Goal: Navigation & Orientation: Find specific page/section

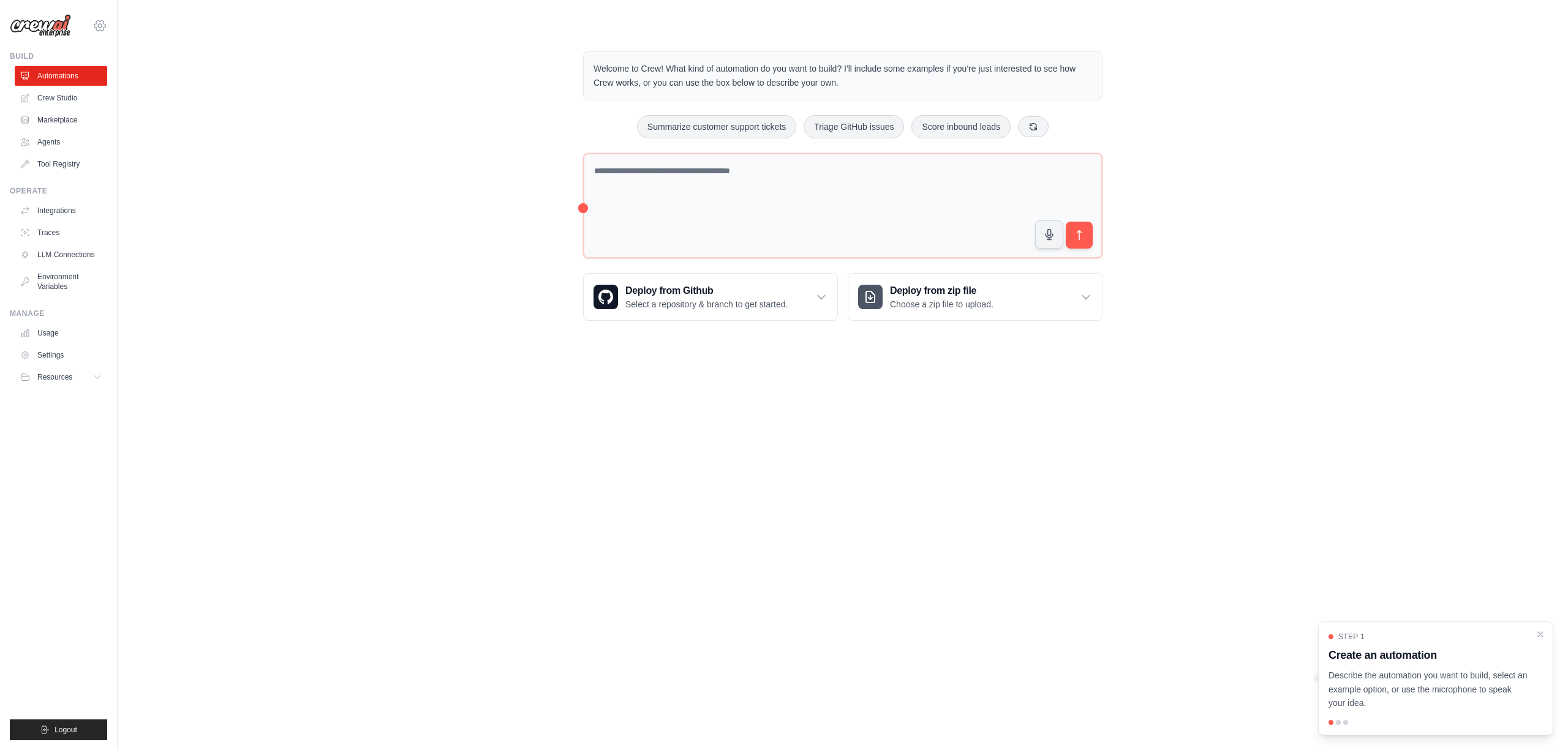
click at [104, 20] on icon at bounding box center [99, 25] width 15 height 15
click at [81, 81] on link "Settings" at bounding box center [100, 82] width 108 height 22
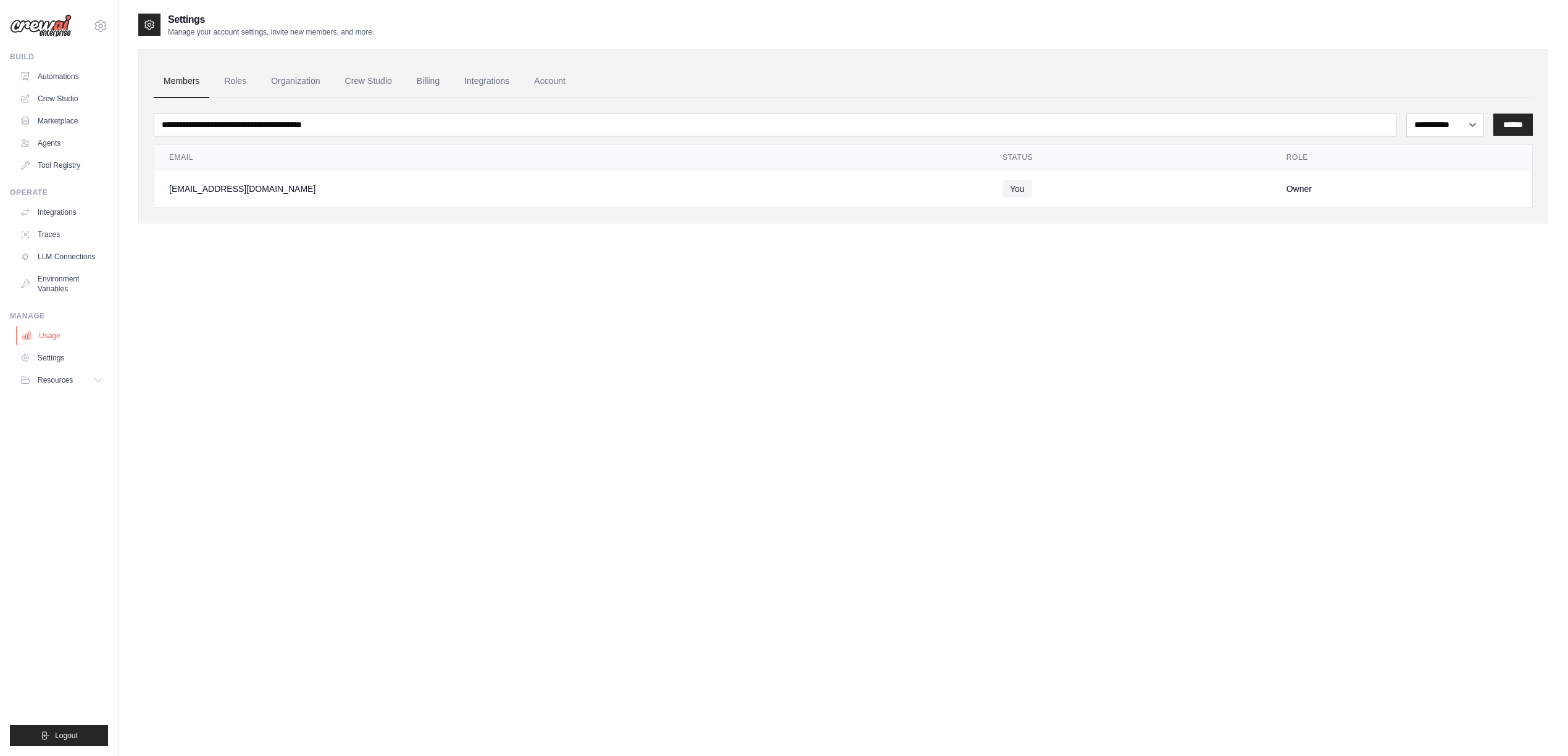
click at [44, 341] on link "Usage" at bounding box center [63, 336] width 93 height 20
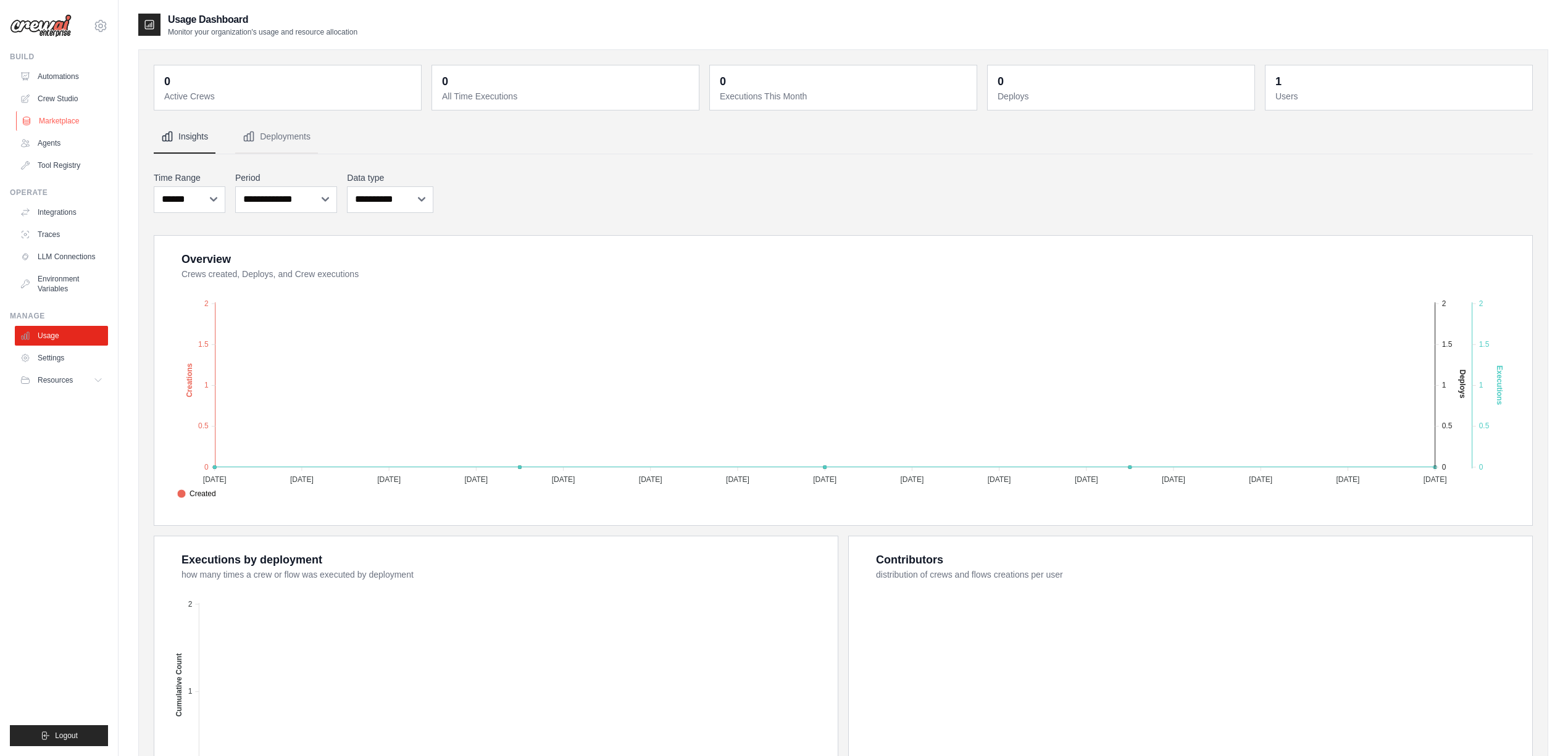
click at [71, 126] on link "Marketplace" at bounding box center [63, 121] width 93 height 20
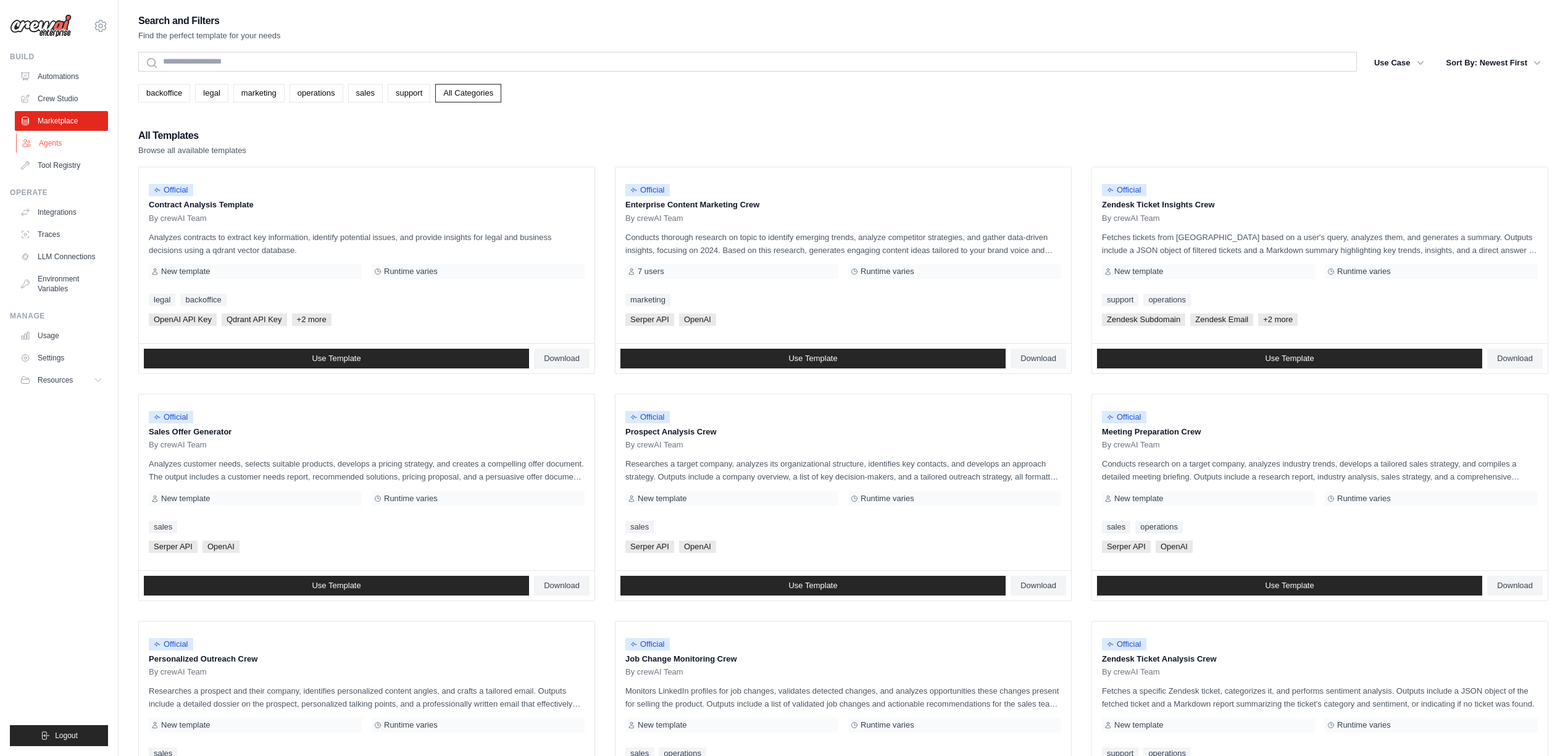
click at [63, 150] on link "Agents" at bounding box center [63, 143] width 93 height 20
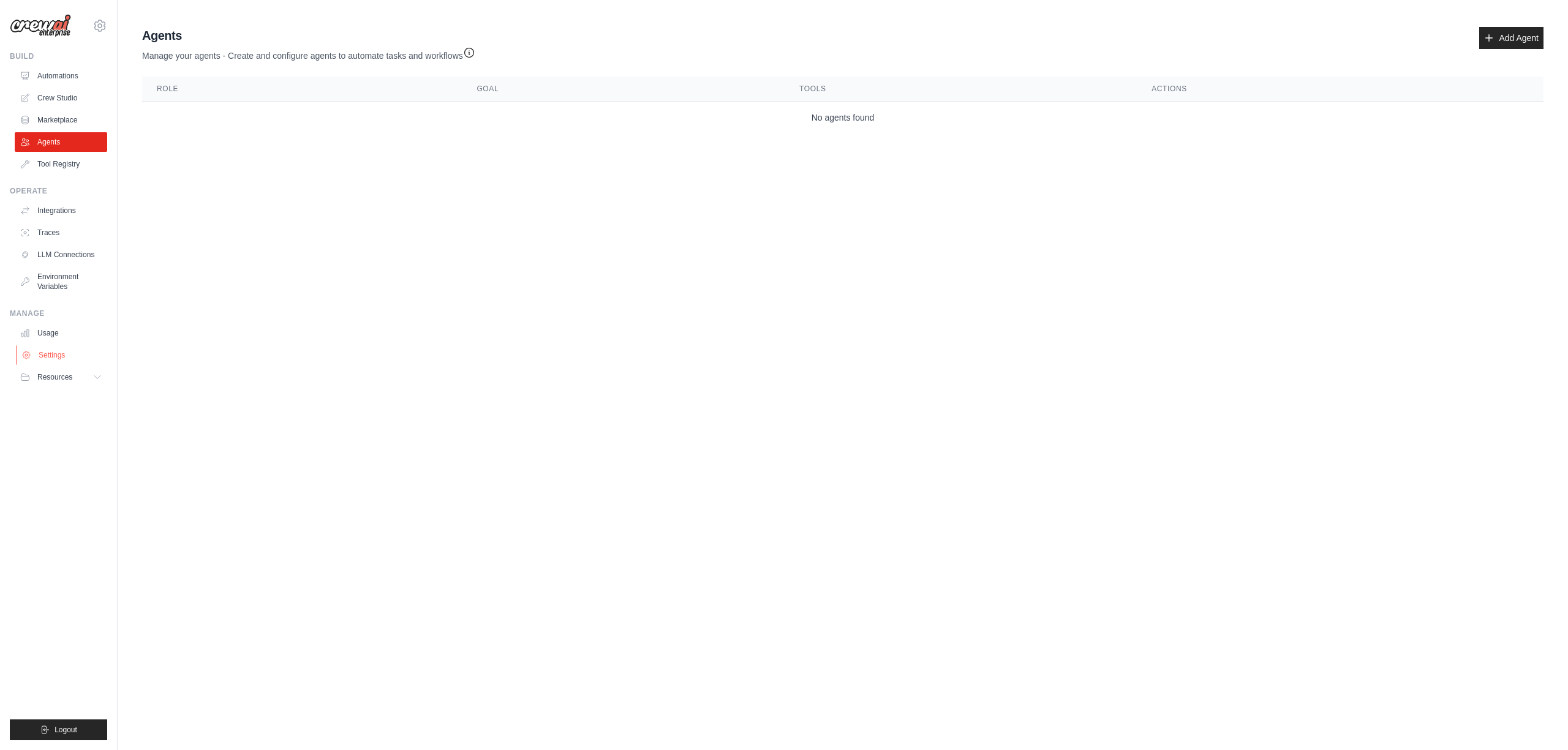
click at [64, 358] on link "Settings" at bounding box center [62, 355] width 92 height 20
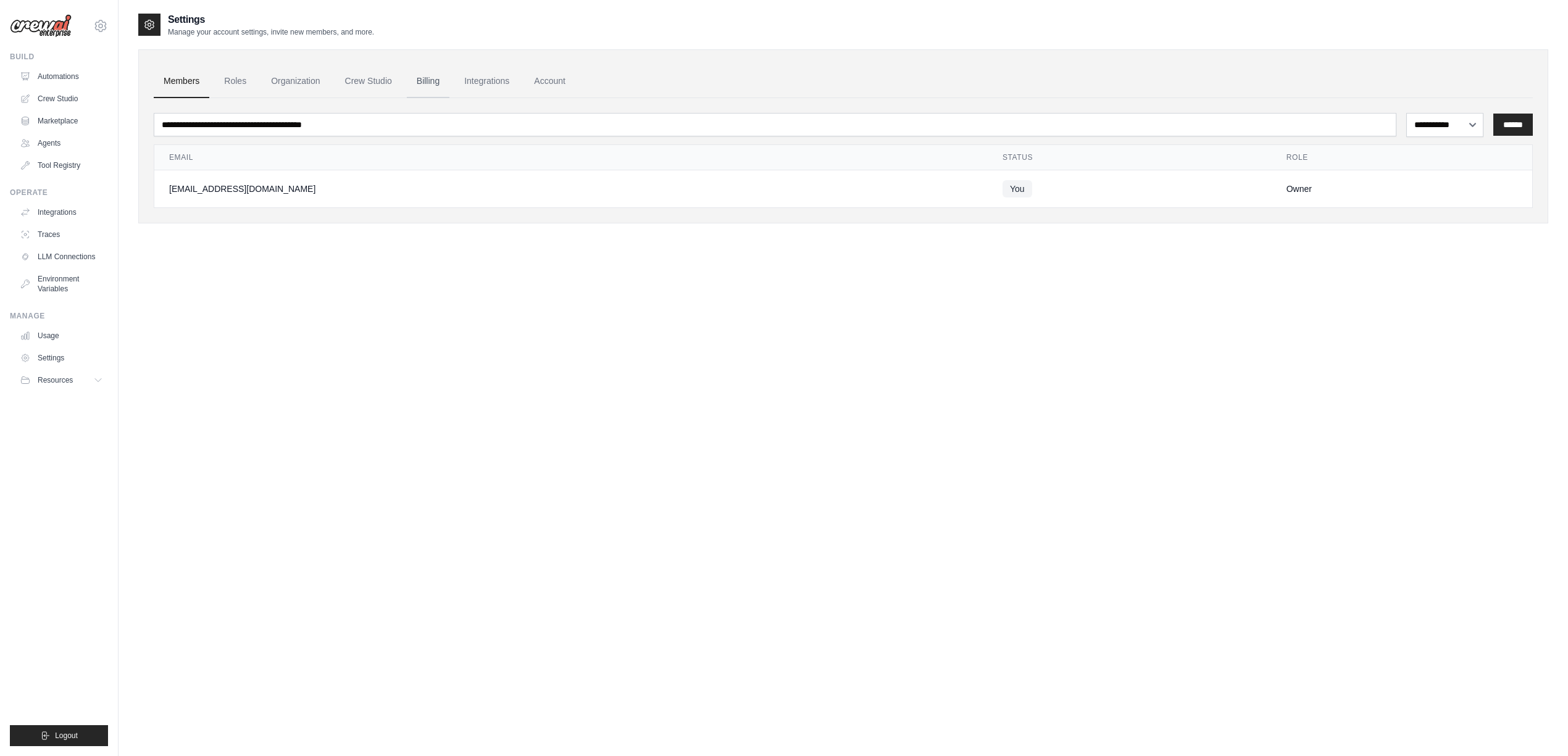
click at [449, 76] on link "Billing" at bounding box center [428, 81] width 42 height 33
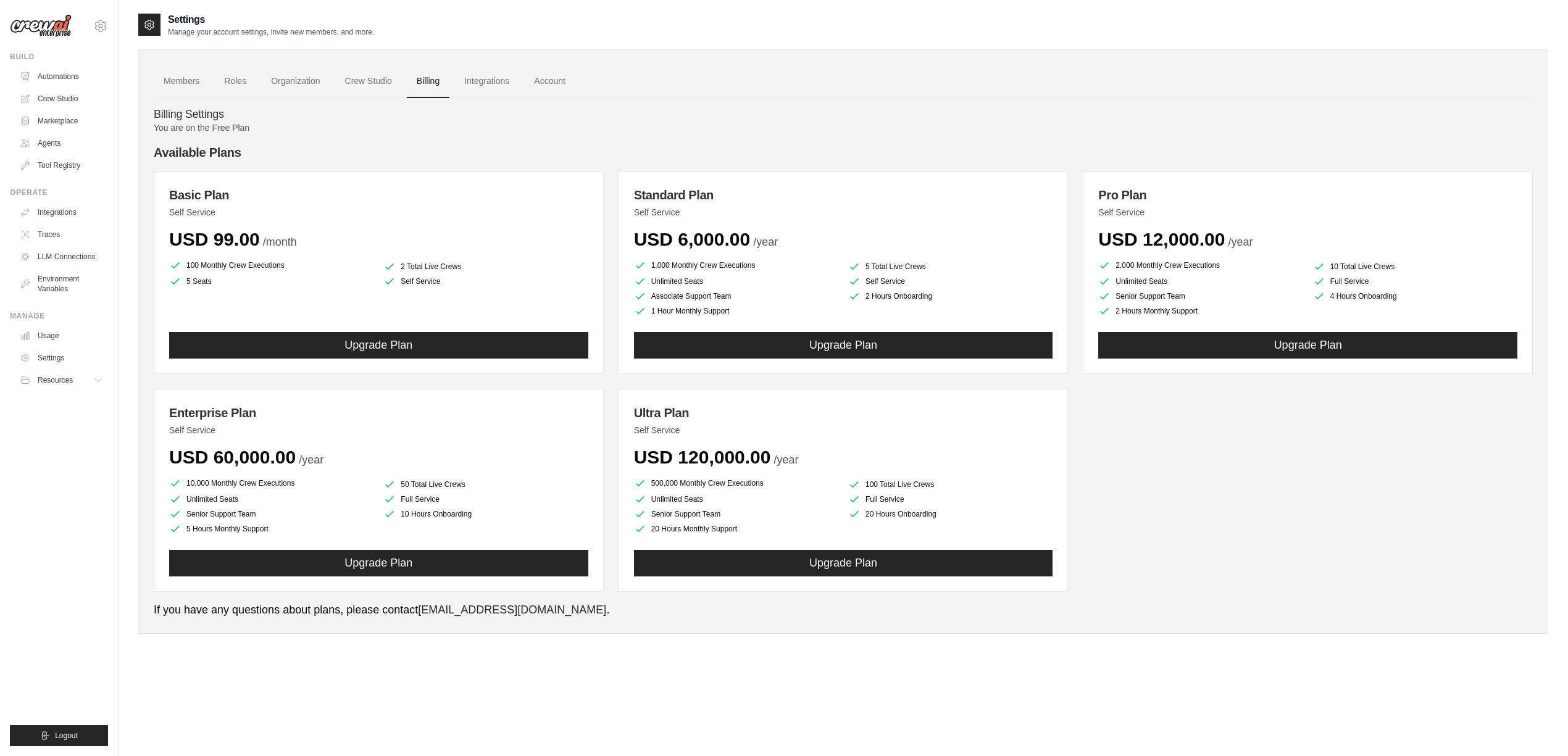
drag, startPoint x: 477, startPoint y: 608, endPoint x: 468, endPoint y: 607, distance: 9.1
drag, startPoint x: 468, startPoint y: 607, endPoint x: 901, endPoint y: 668, distance: 437.3
click at [903, 675] on div "Settings Manage your account settings, invite new members, and more. Members Ro…" at bounding box center [843, 390] width 1410 height 756
drag, startPoint x: 823, startPoint y: 287, endPoint x: 886, endPoint y: 155, distance: 146.3
click at [886, 155] on h4 "Available Plans" at bounding box center [843, 152] width 1379 height 17
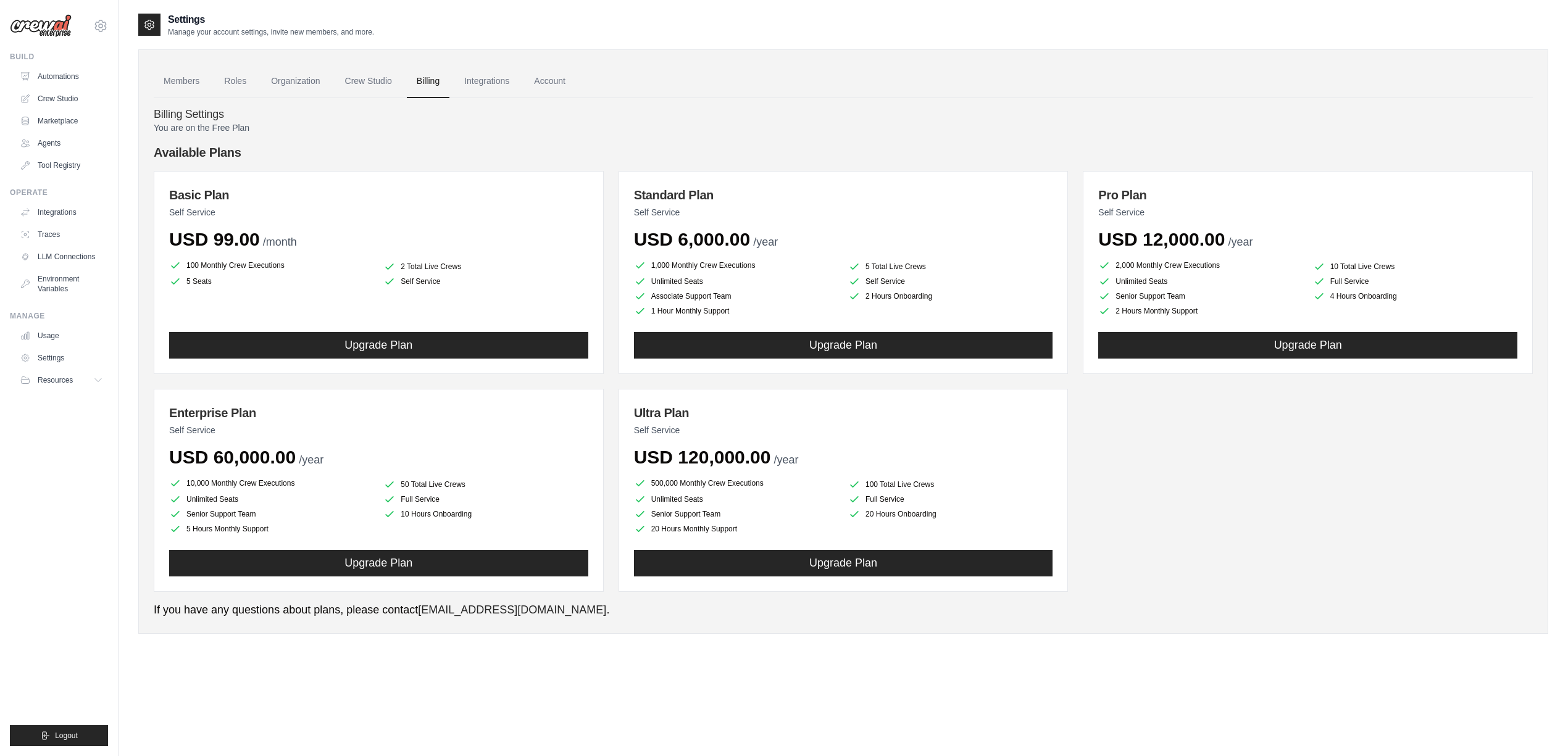
drag, startPoint x: 832, startPoint y: 136, endPoint x: 710, endPoint y: 147, distance: 122.5
click at [709, 147] on h4 "Available Plans" at bounding box center [843, 152] width 1379 height 17
drag, startPoint x: 711, startPoint y: 148, endPoint x: 714, endPoint y: 116, distance: 32.1
click at [714, 116] on h4 "Billing Settings" at bounding box center [843, 114] width 1379 height 13
drag, startPoint x: 713, startPoint y: 116, endPoint x: 699, endPoint y: 109, distance: 15.7
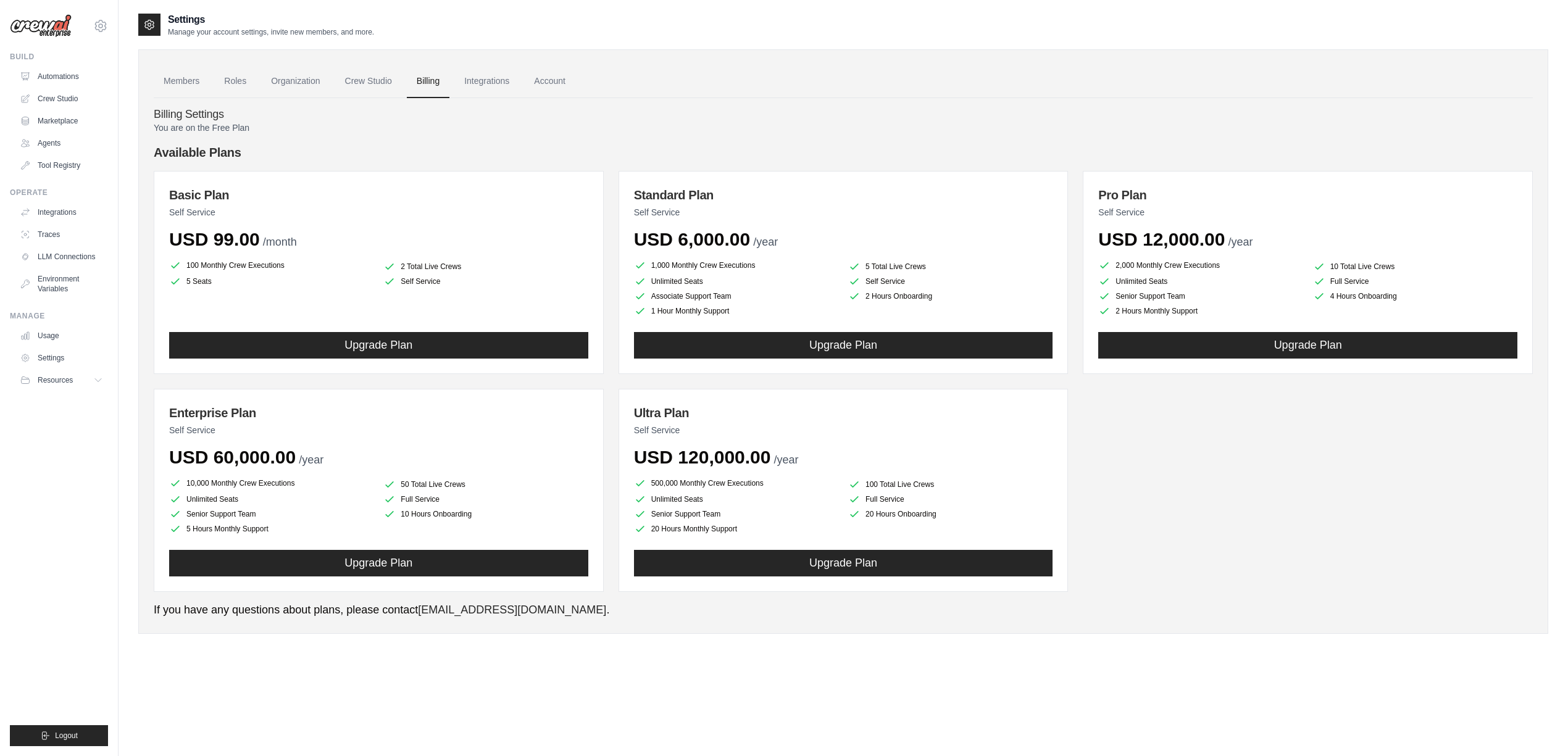
click at [697, 107] on div "Billing Settings You are on the Free Plan Available Plans Basic Plan Self Servi…" at bounding box center [843, 358] width 1379 height 520
drag, startPoint x: 857, startPoint y: 136, endPoint x: 819, endPoint y: 145, distance: 39.1
click at [819, 145] on h4 "Available Plans" at bounding box center [843, 152] width 1379 height 17
click at [254, 86] on link "Roles" at bounding box center [234, 81] width 42 height 33
click at [300, 76] on link "Organization" at bounding box center [295, 81] width 69 height 33
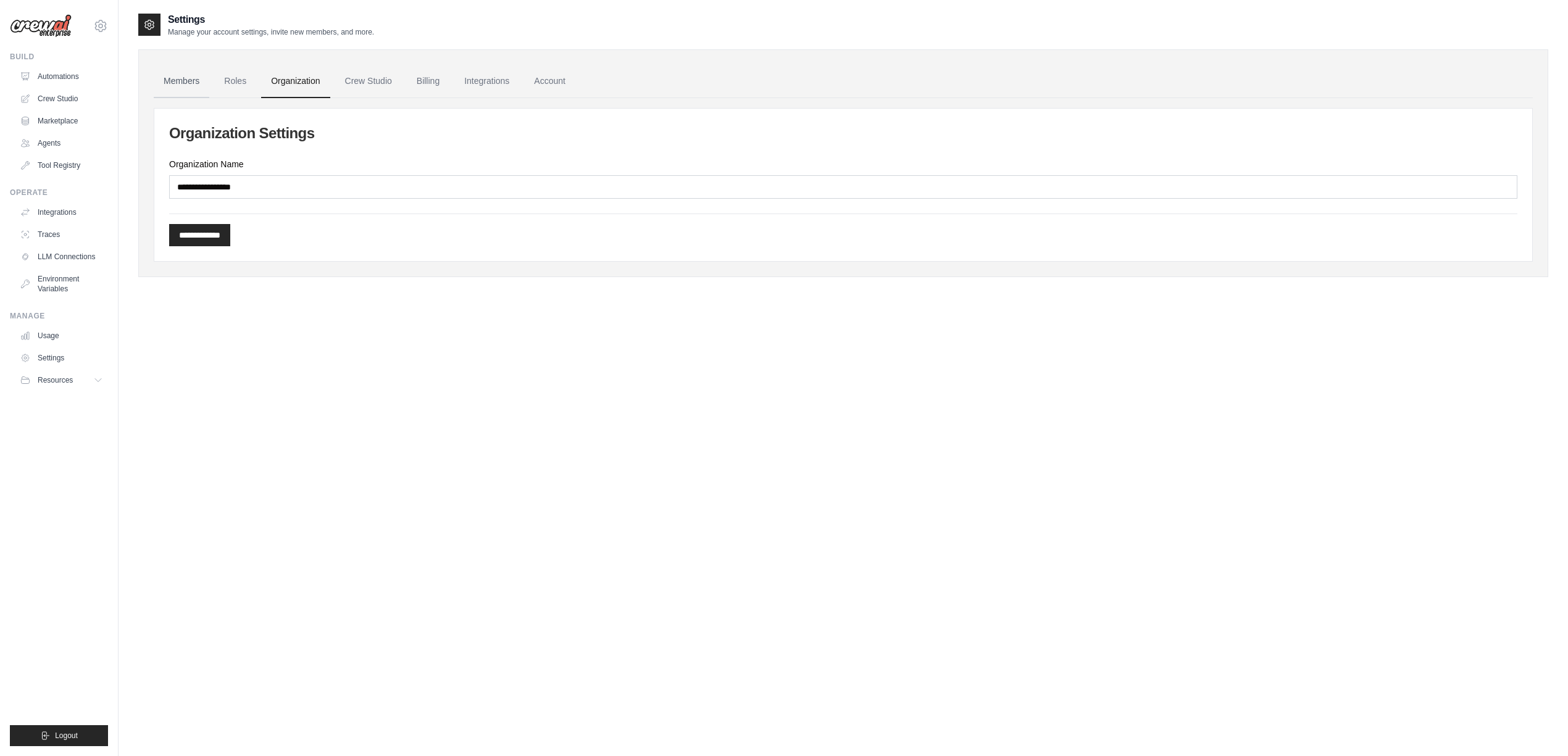
click at [169, 78] on link "Members" at bounding box center [182, 81] width 56 height 33
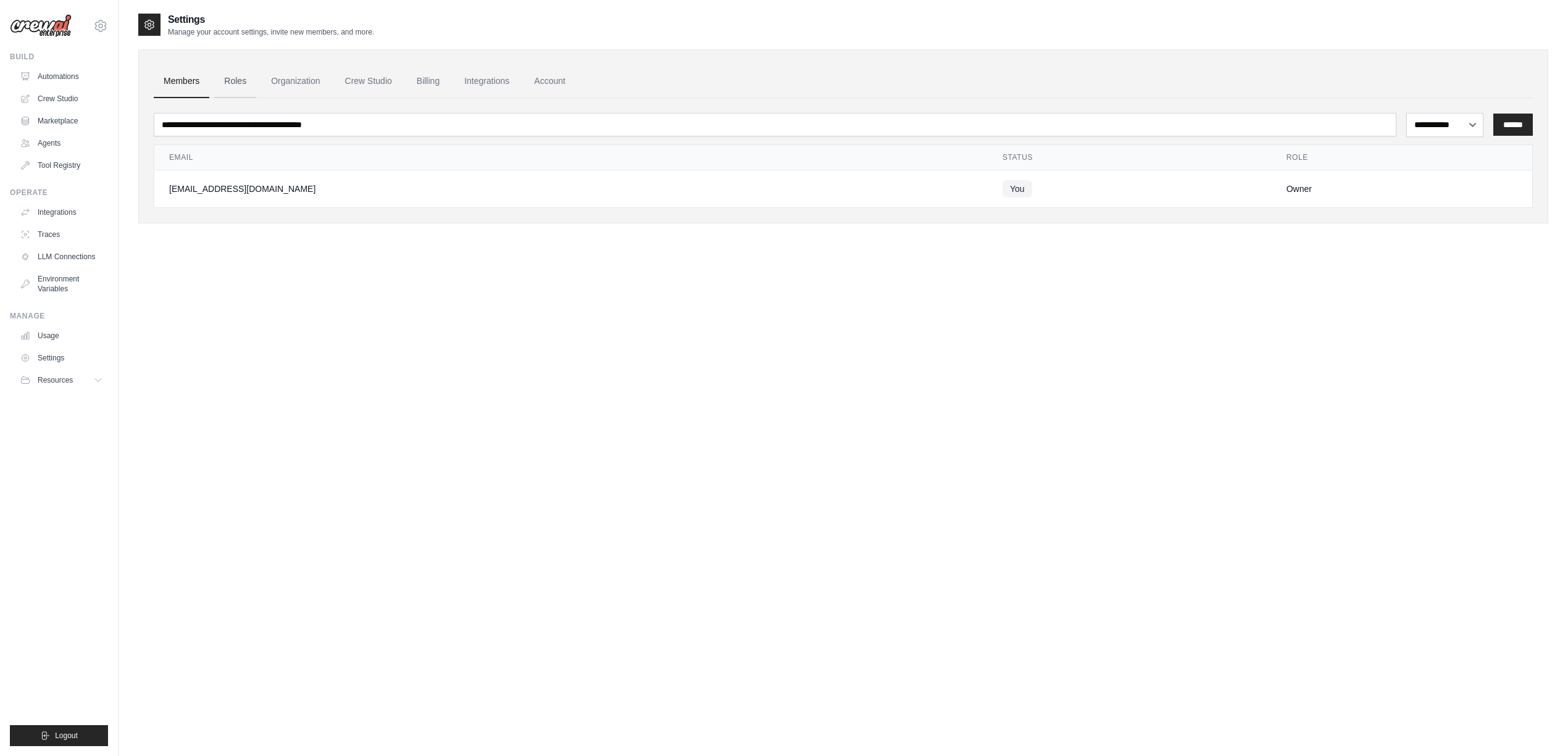
click at [227, 80] on link "Roles" at bounding box center [234, 81] width 42 height 33
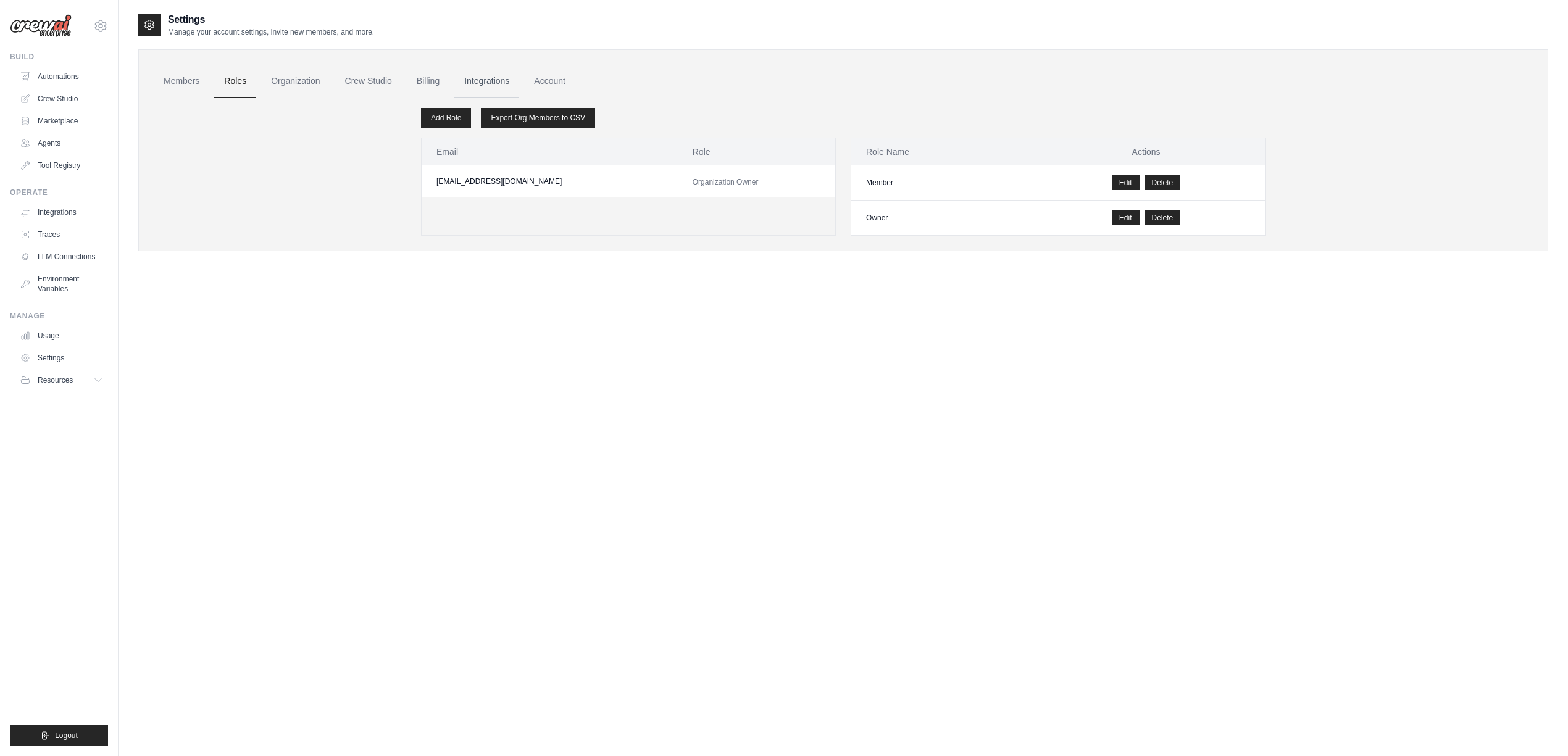
click at [509, 77] on link "Integrations" at bounding box center [487, 81] width 65 height 33
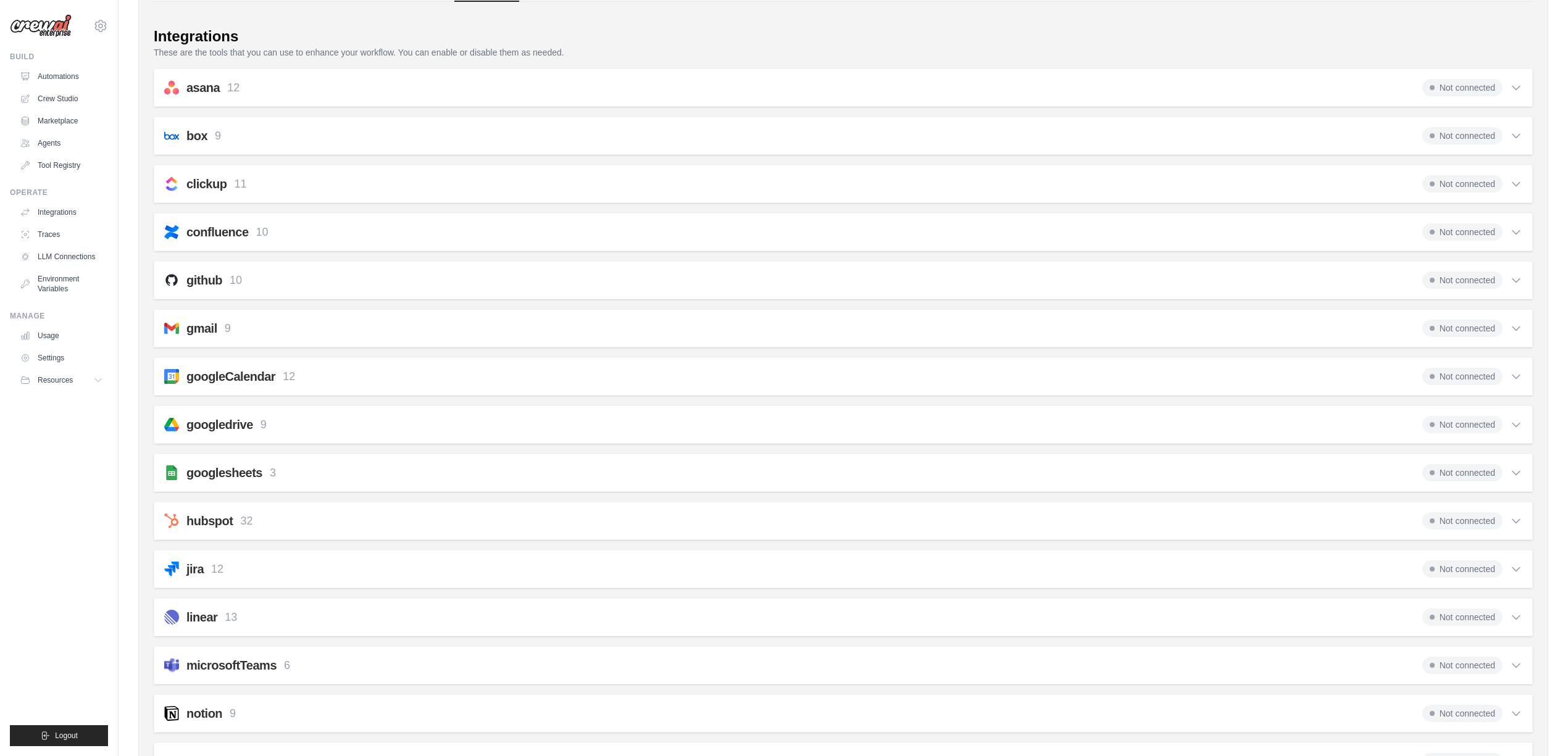
scroll to position [179, 0]
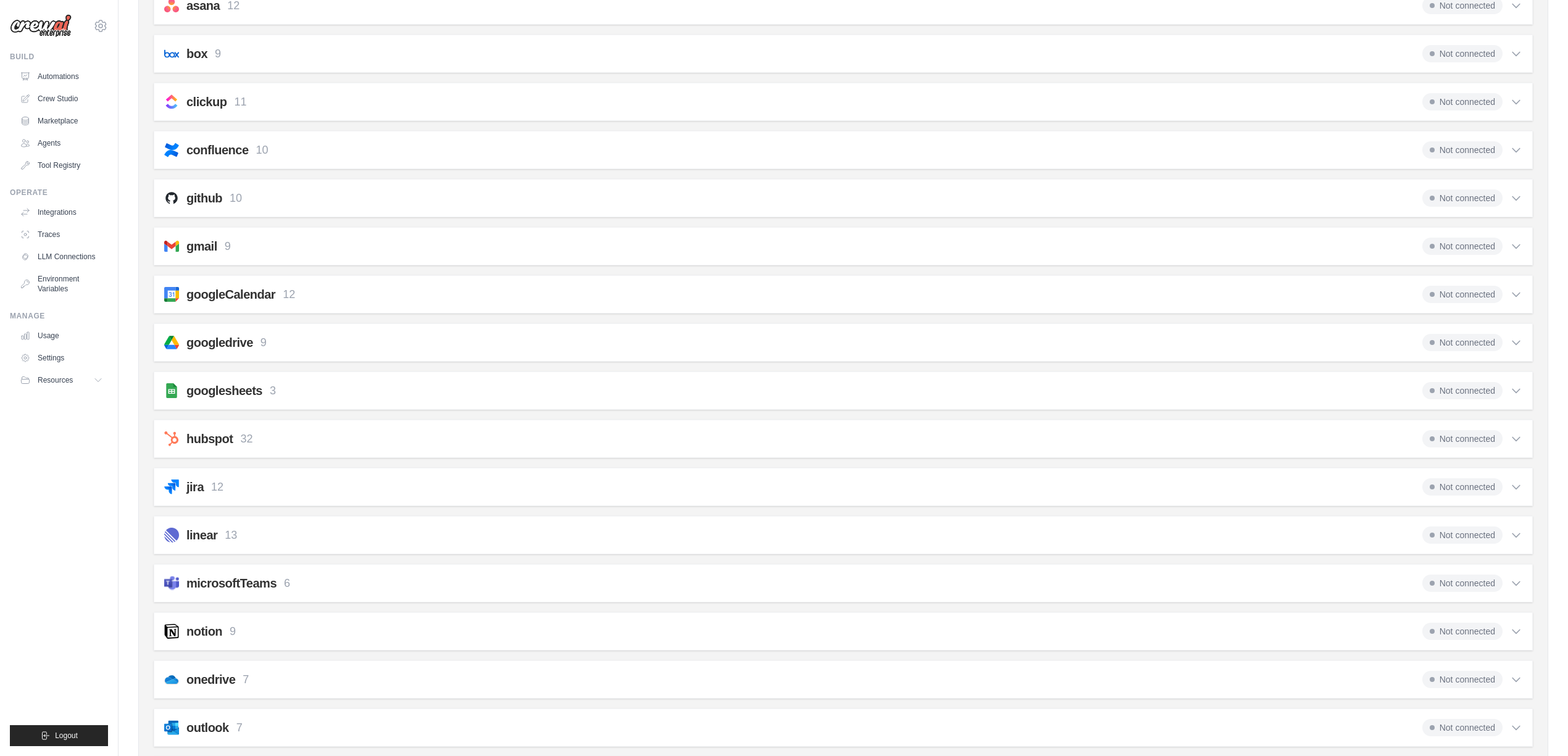
click at [1520, 245] on icon at bounding box center [1516, 246] width 12 height 12
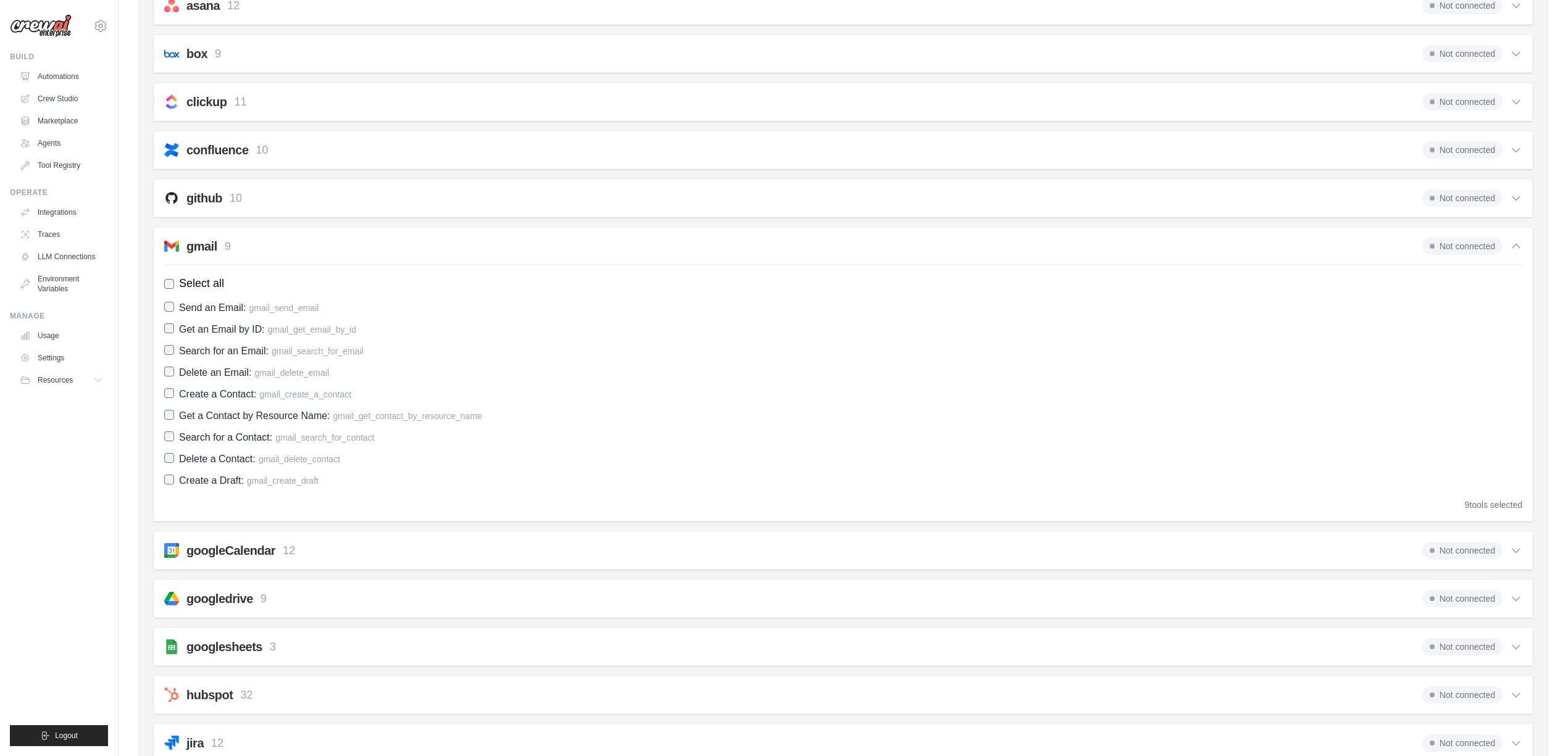
click at [1512, 247] on icon at bounding box center [1516, 246] width 12 height 12
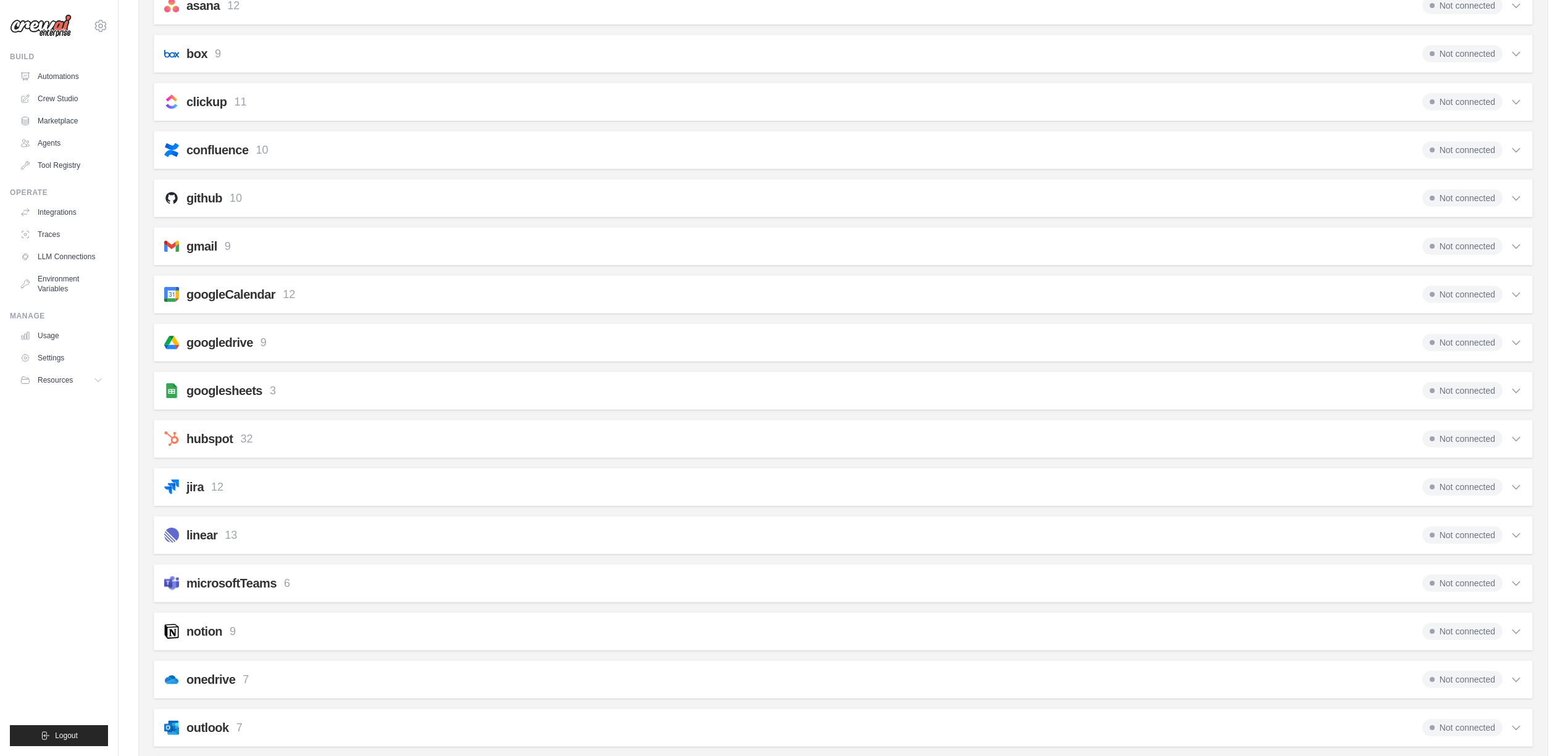
click at [1513, 198] on icon at bounding box center [1516, 198] width 12 height 12
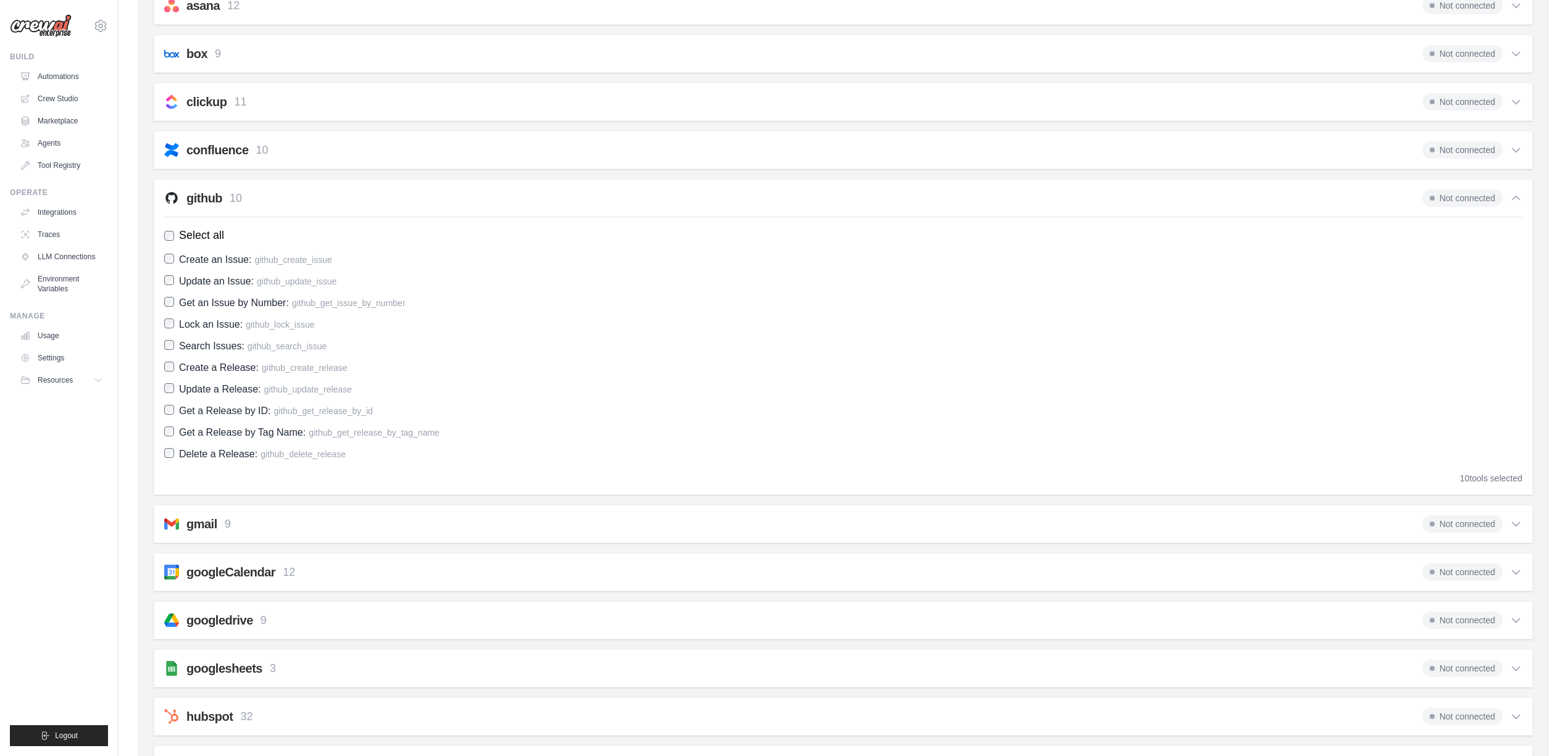
click at [1519, 198] on icon at bounding box center [1516, 198] width 12 height 12
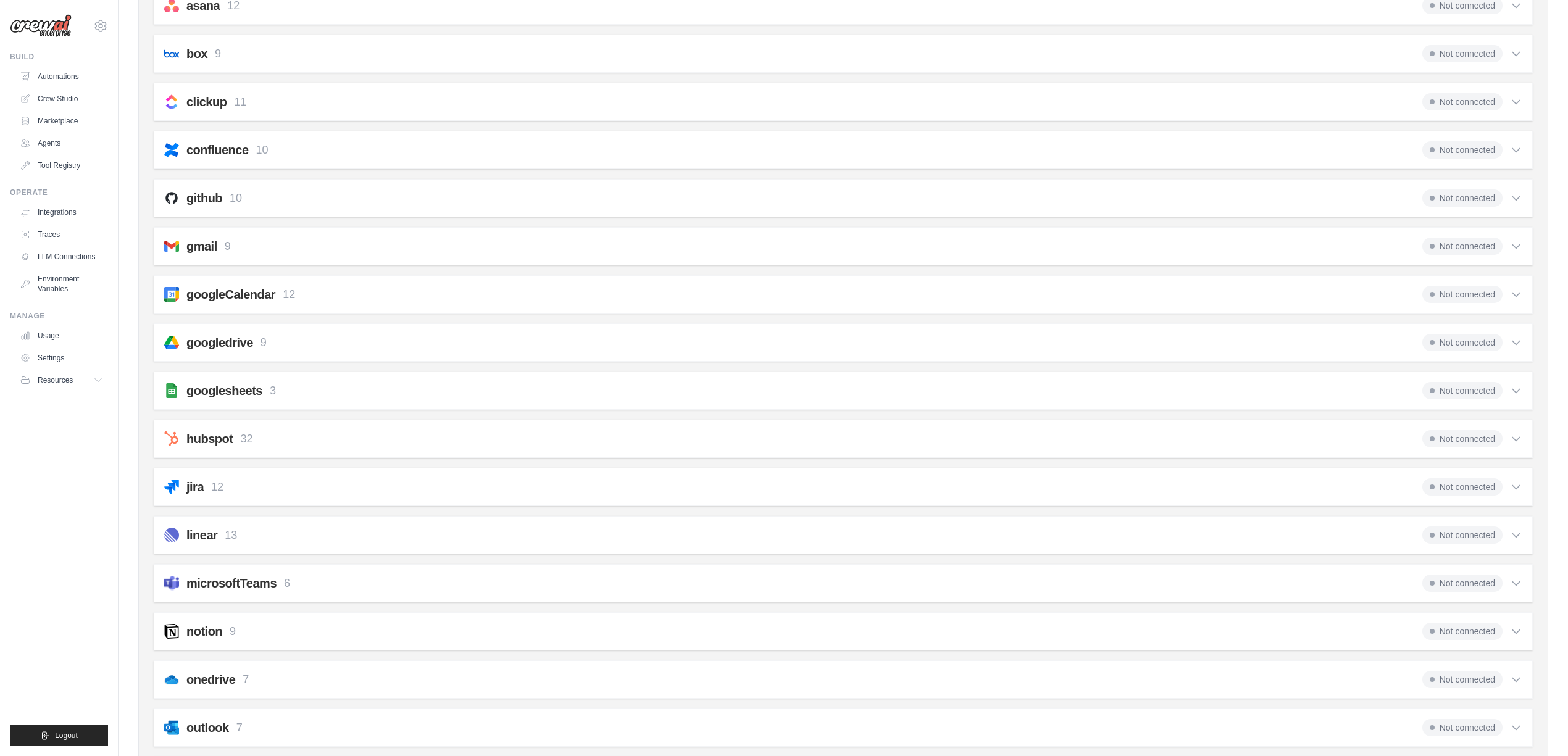
click at [1521, 153] on icon at bounding box center [1516, 150] width 12 height 12
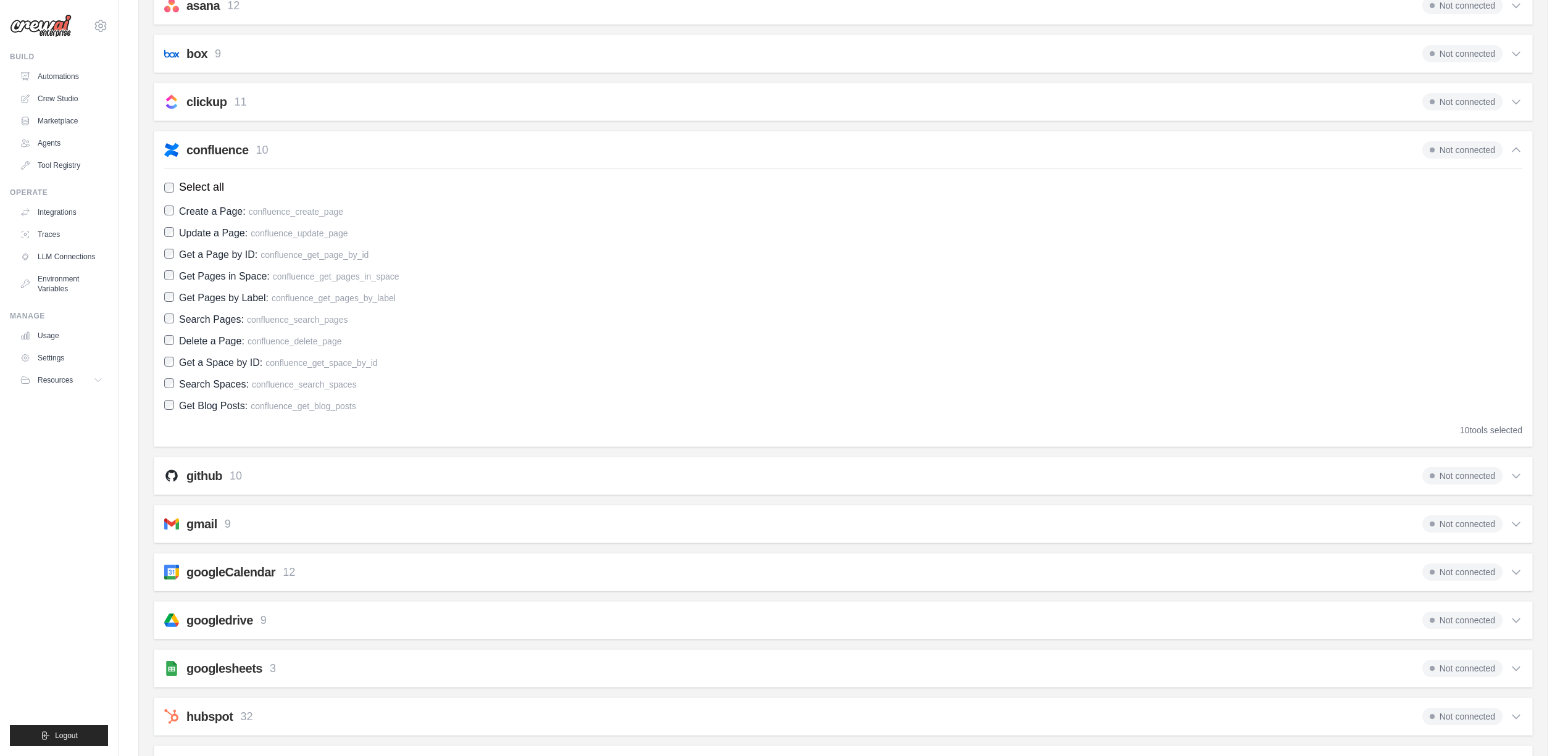
click at [1522, 145] on div "confluence 10 Not connected Select all Create a Page: confluence_create_page Up…" at bounding box center [843, 289] width 1379 height 316
click at [1519, 143] on div "Not connected" at bounding box center [1473, 150] width 100 height 17
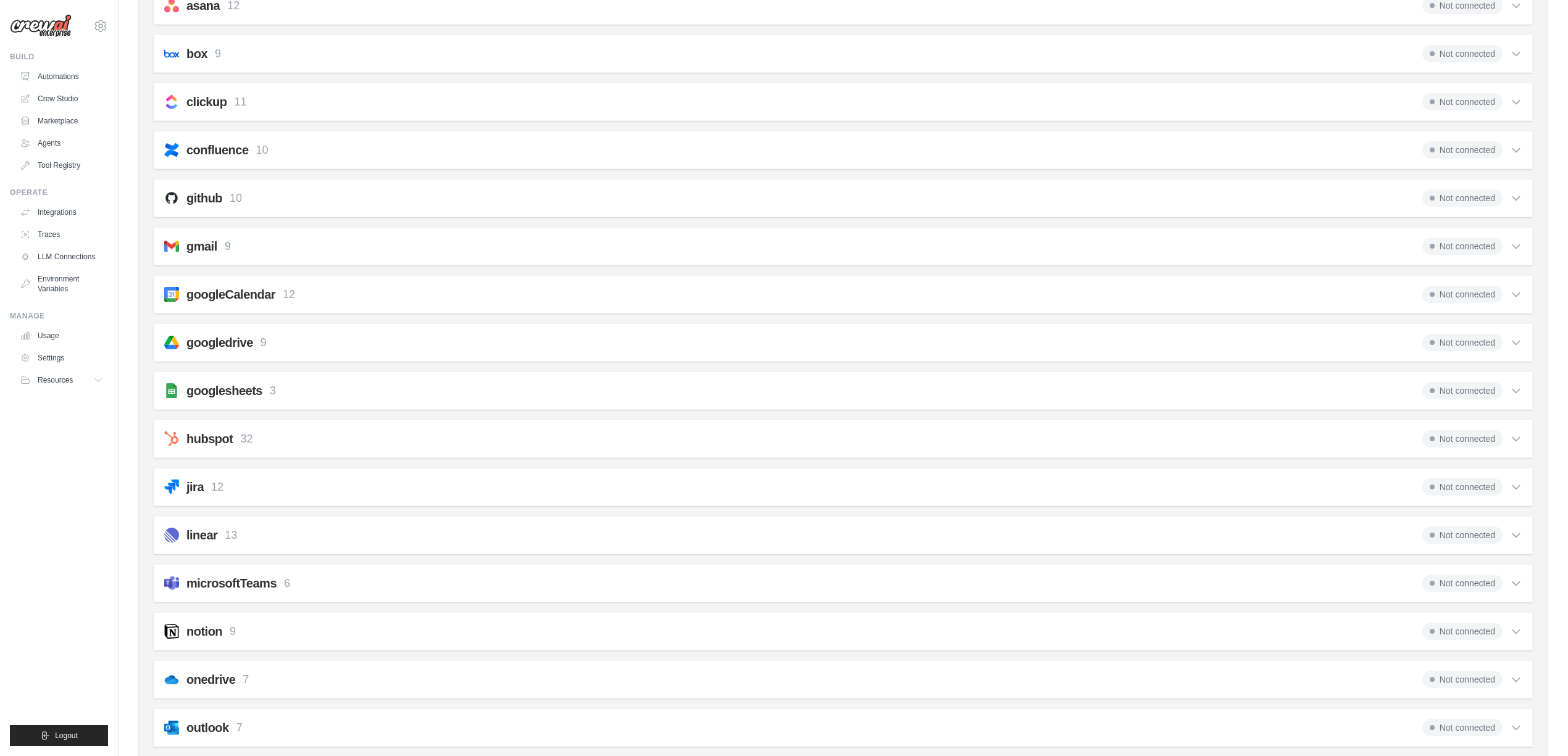
click at [1510, 100] on icon at bounding box center [1516, 101] width 12 height 12
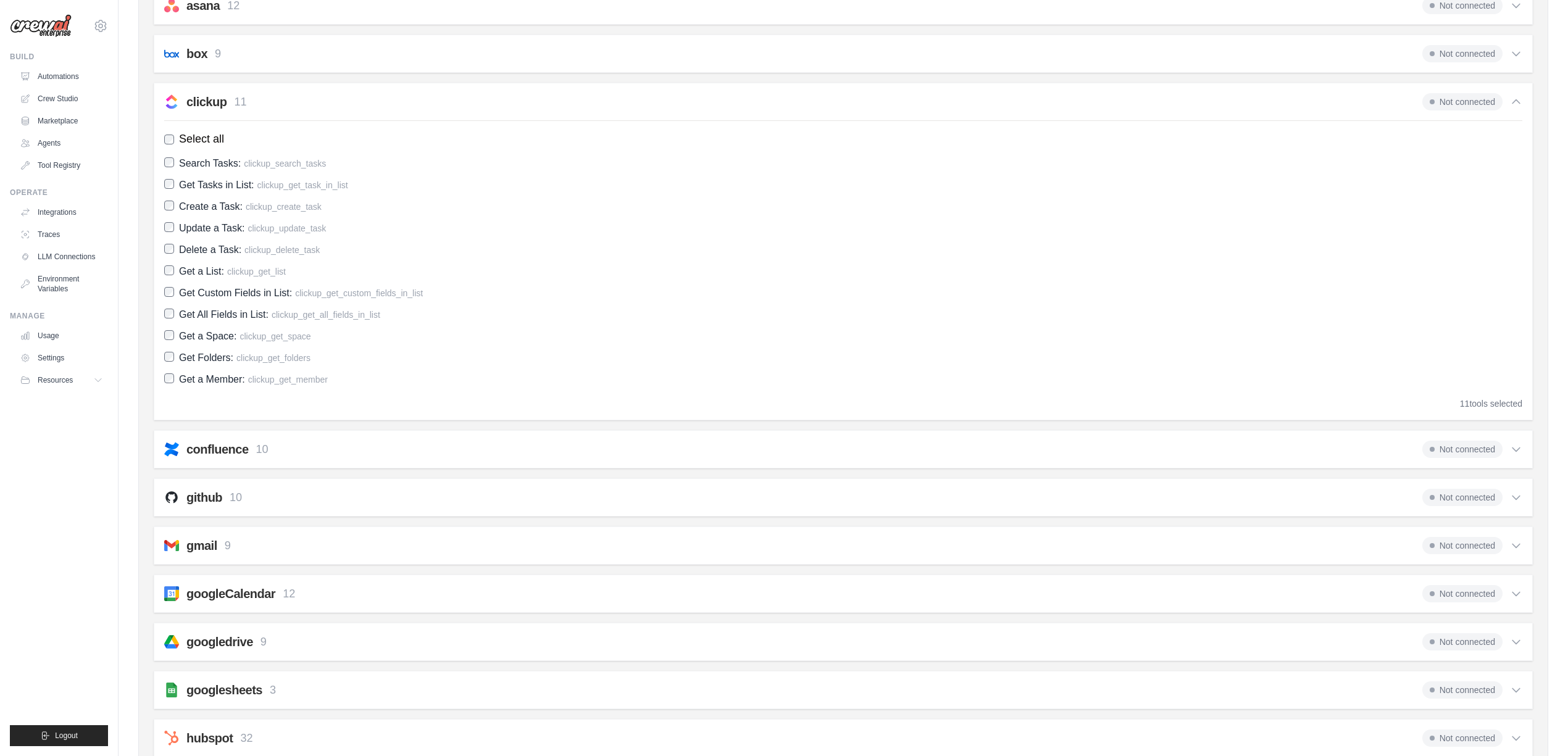
click at [1512, 100] on icon at bounding box center [1516, 101] width 12 height 12
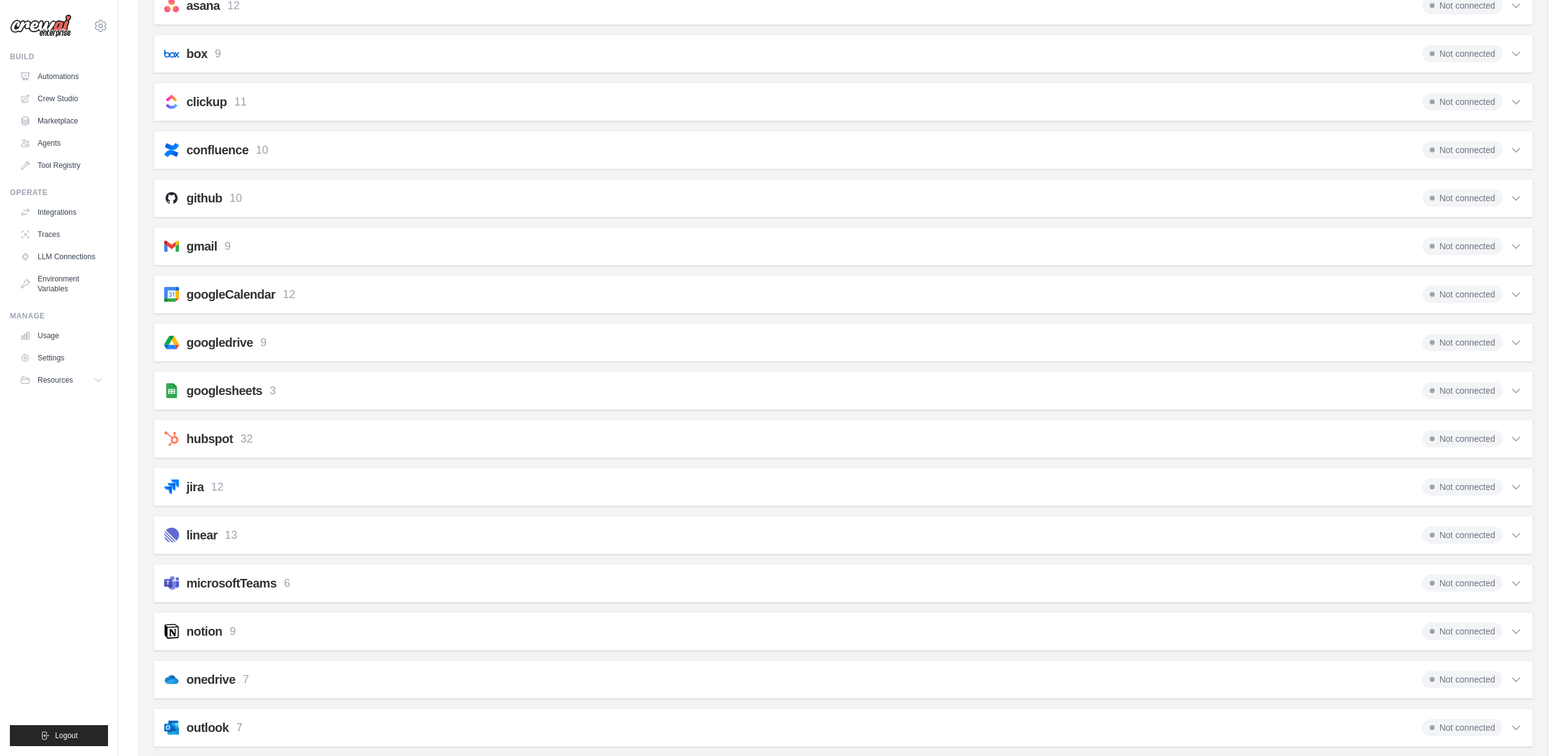
click at [1525, 42] on div "box 9 Not connected Select all Save File from URL: box_save_file Save File: box…" at bounding box center [843, 54] width 1379 height 38
click at [1519, 59] on icon at bounding box center [1516, 53] width 12 height 12
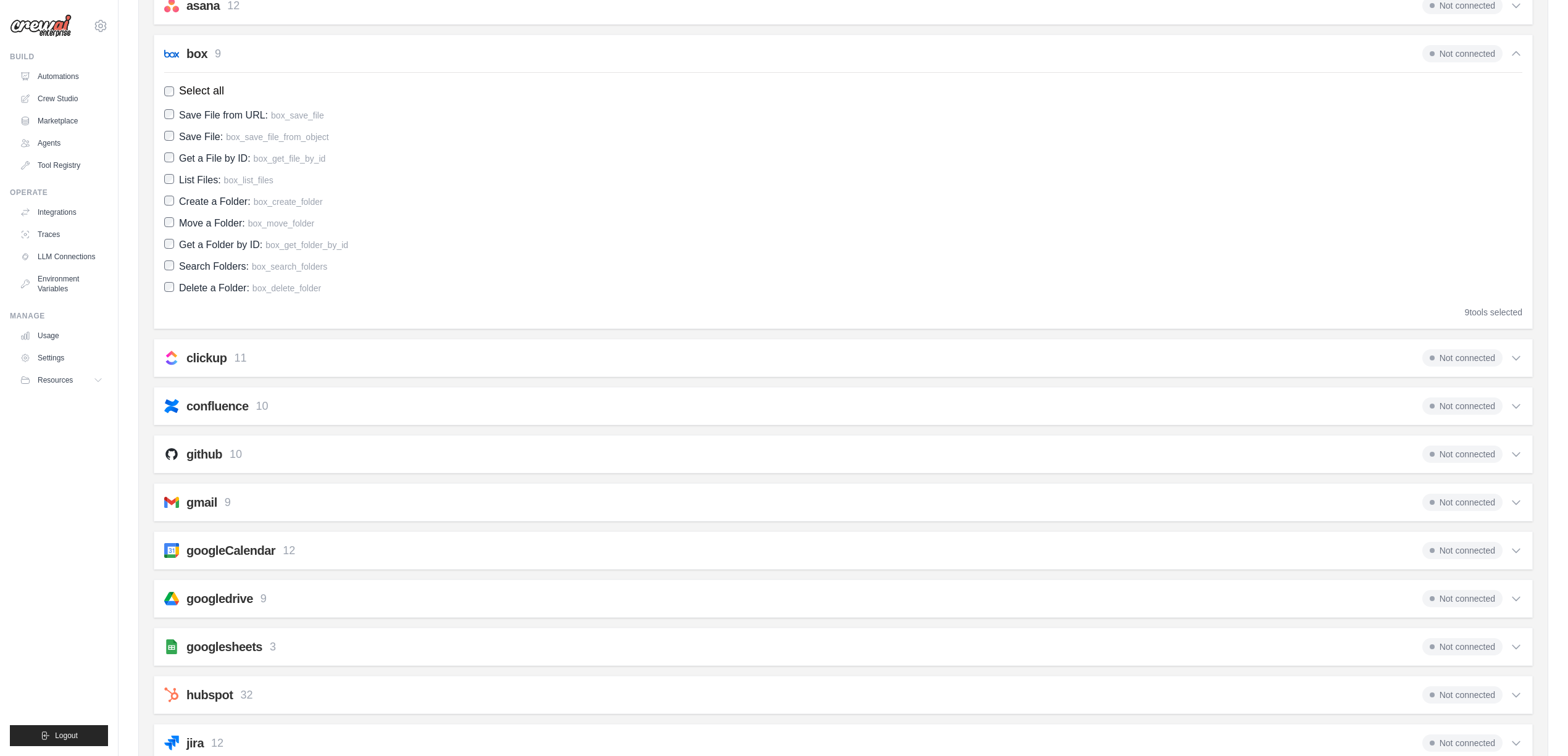
click at [1518, 57] on icon at bounding box center [1516, 53] width 12 height 12
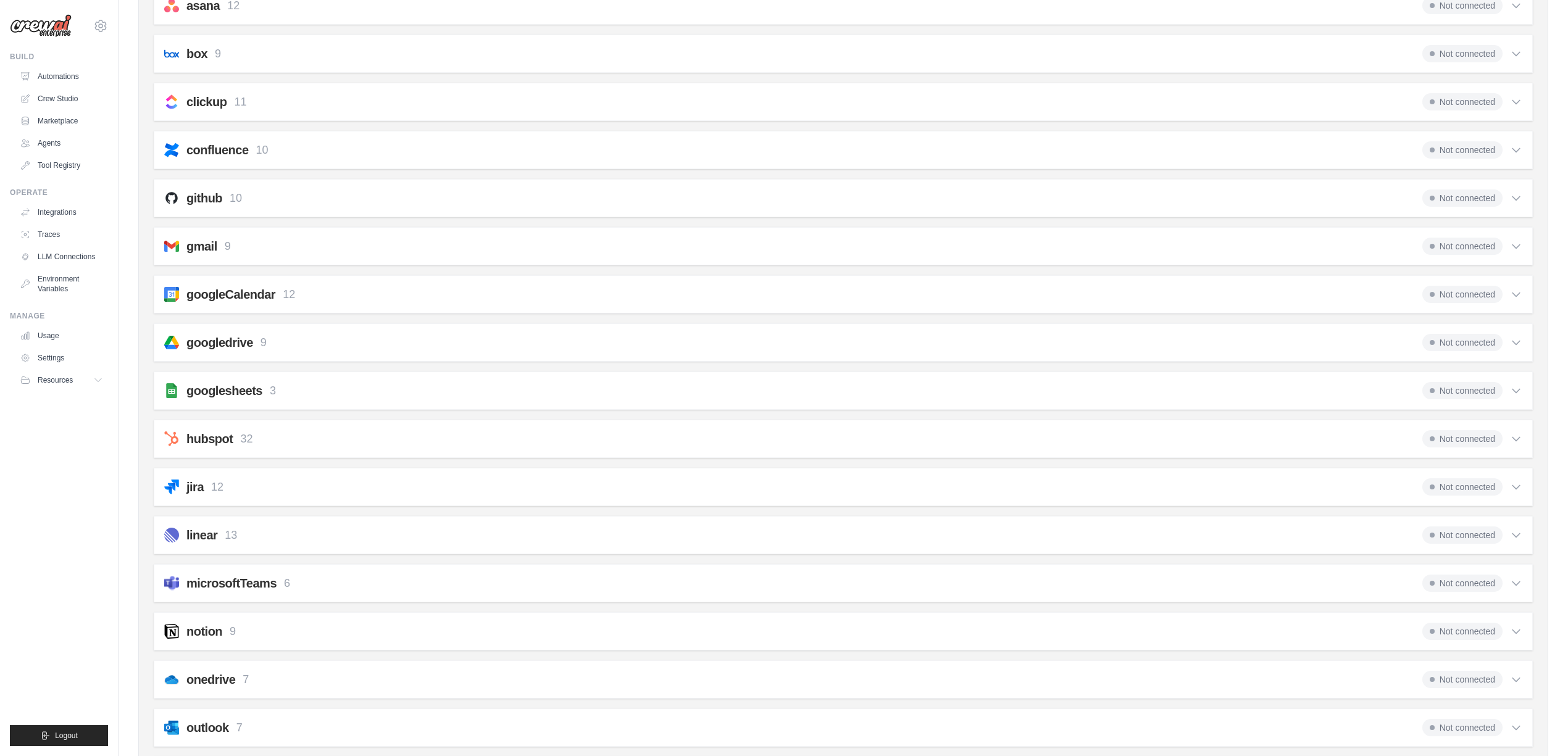
scroll to position [96, 0]
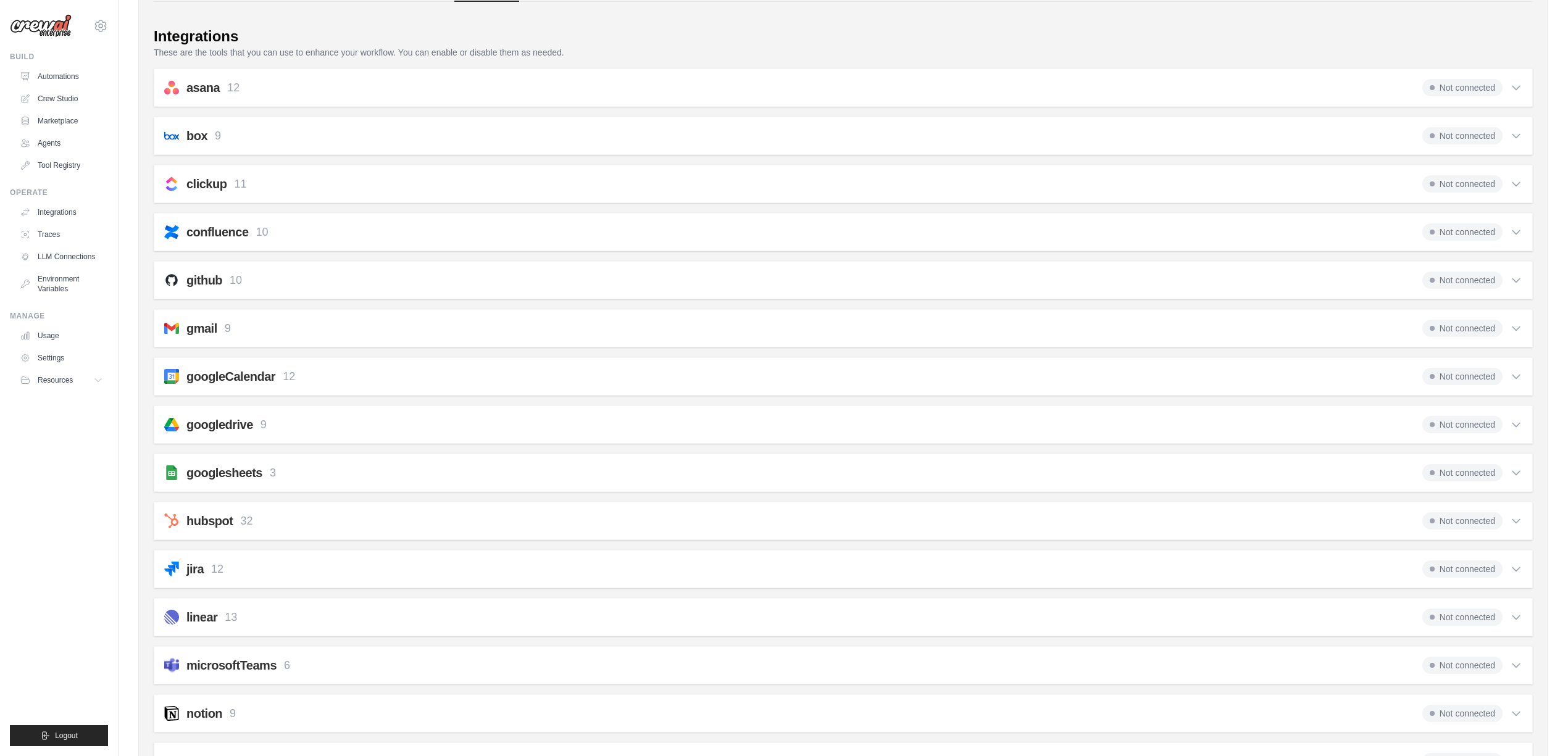
click at [1519, 85] on icon at bounding box center [1516, 87] width 12 height 12
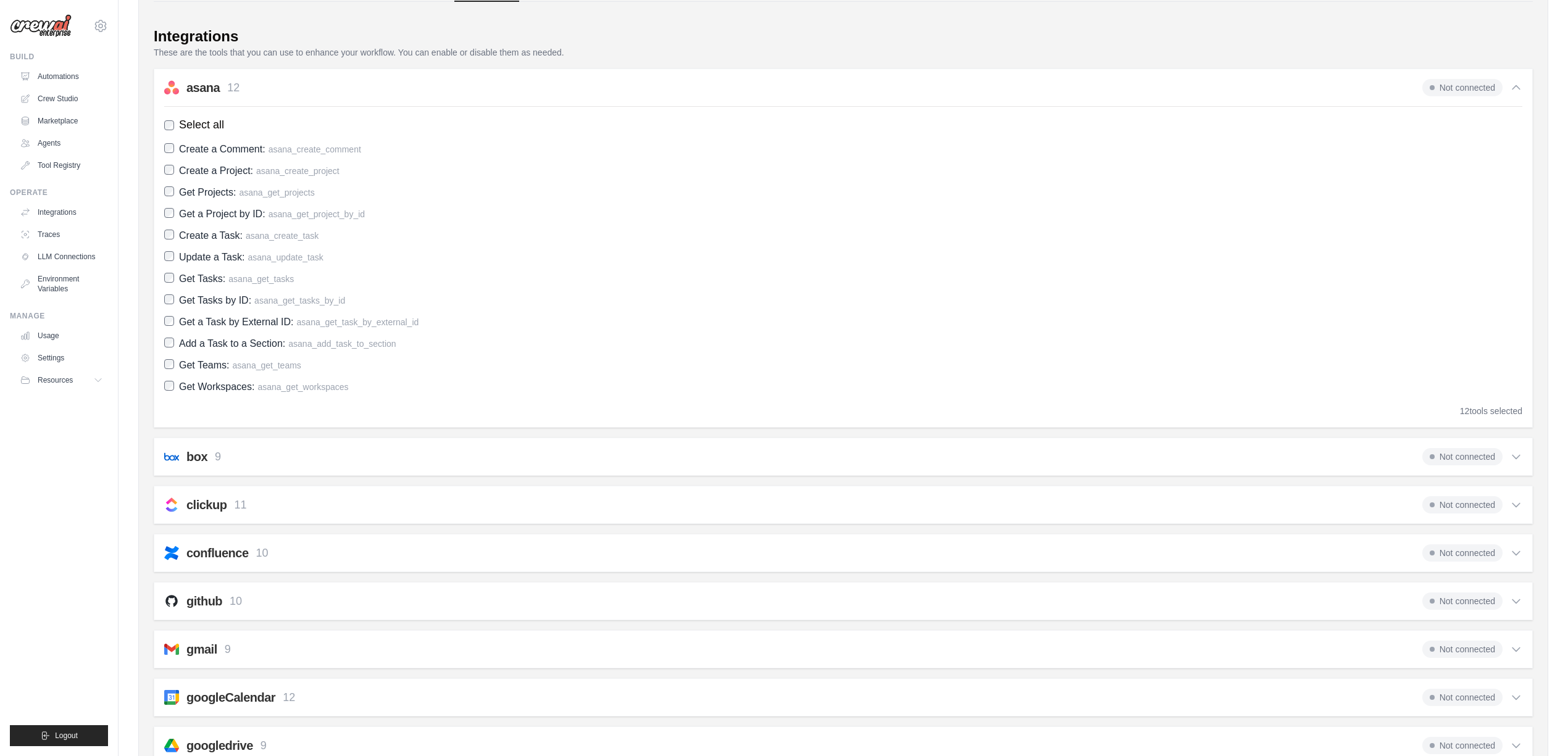
click at [1520, 85] on icon at bounding box center [1516, 87] width 12 height 12
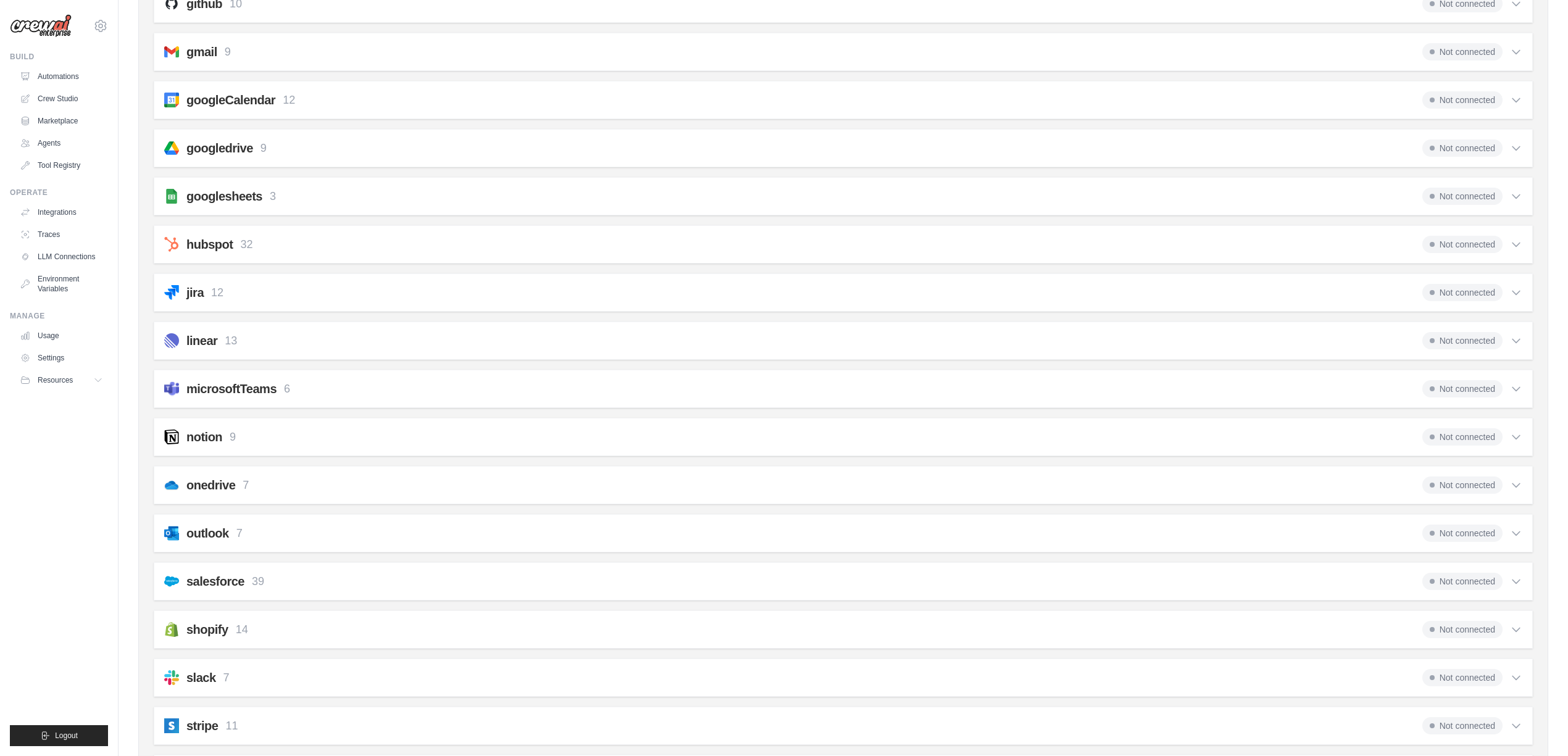
scroll to position [343, 0]
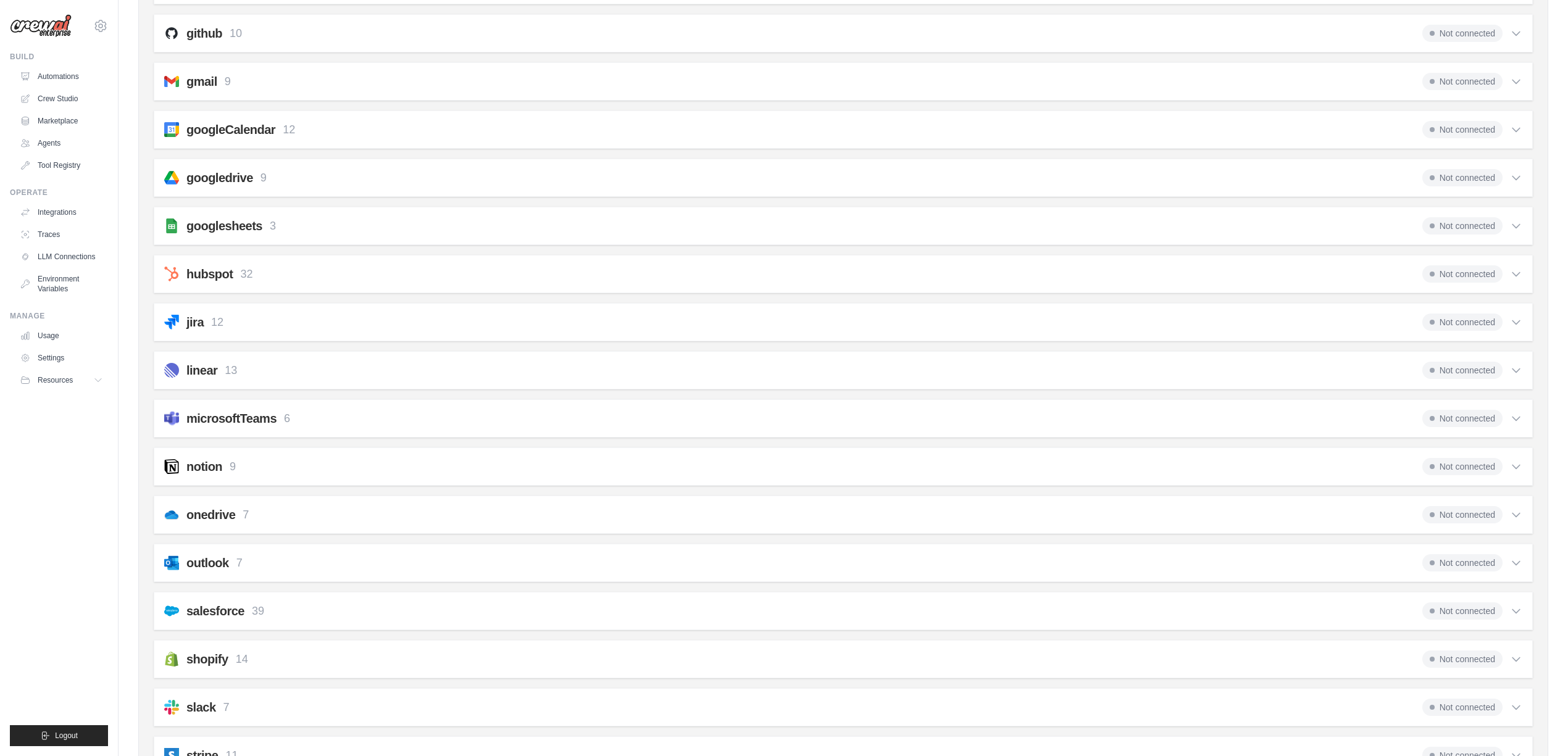
click at [1523, 472] on div "notion 9 Not connected Select all Create a Page: notion_create_page Update a Pa…" at bounding box center [843, 467] width 1379 height 38
click at [1515, 472] on icon at bounding box center [1516, 466] width 12 height 12
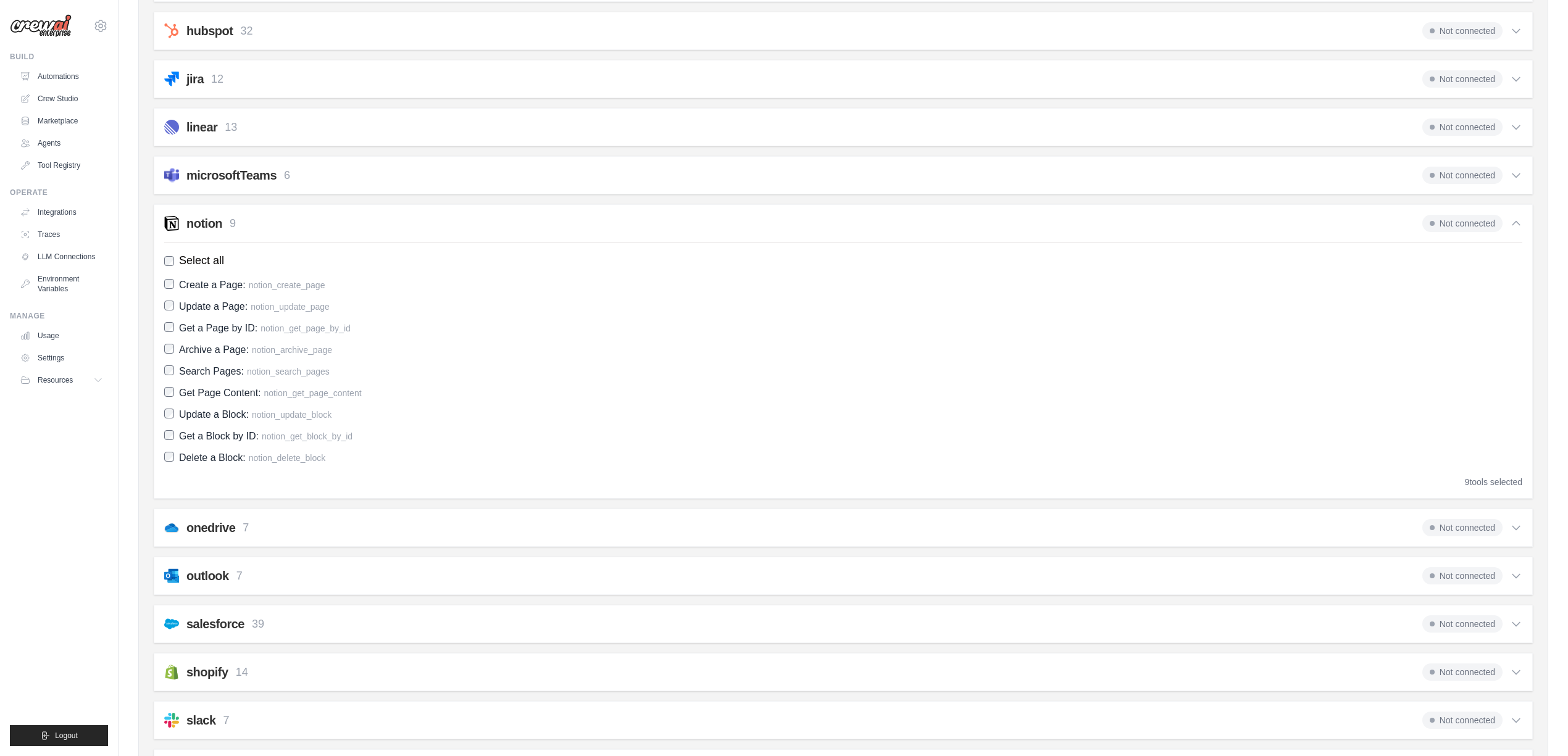
scroll to position [590, 0]
click at [1519, 224] on icon at bounding box center [1516, 219] width 12 height 12
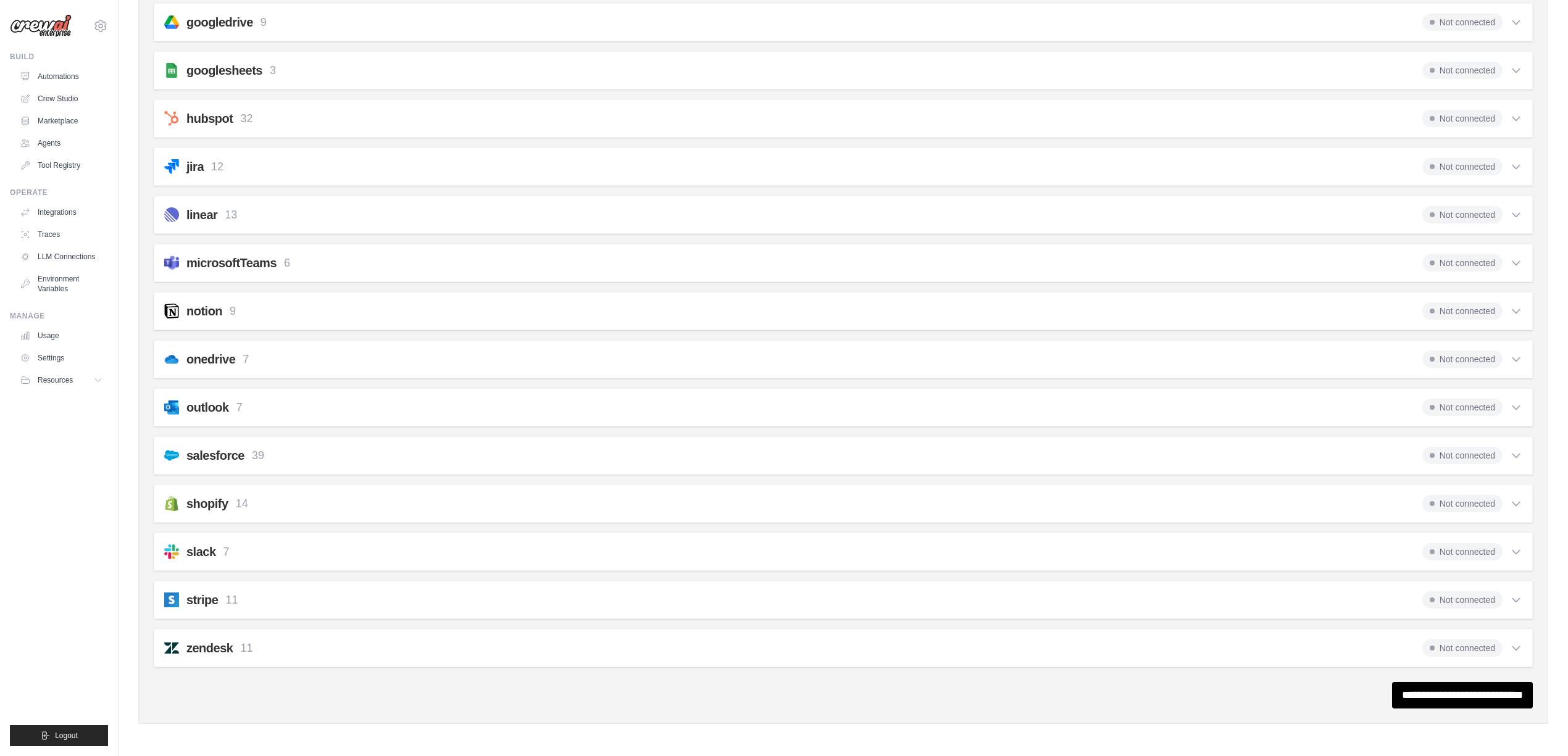
scroll to position [508, 0]
click at [1523, 653] on div "zendesk 11 Not connected Select all Create a Ticket: zendesk_create_ticket Upda…" at bounding box center [843, 648] width 1379 height 38
click at [1516, 649] on icon at bounding box center [1516, 647] width 12 height 12
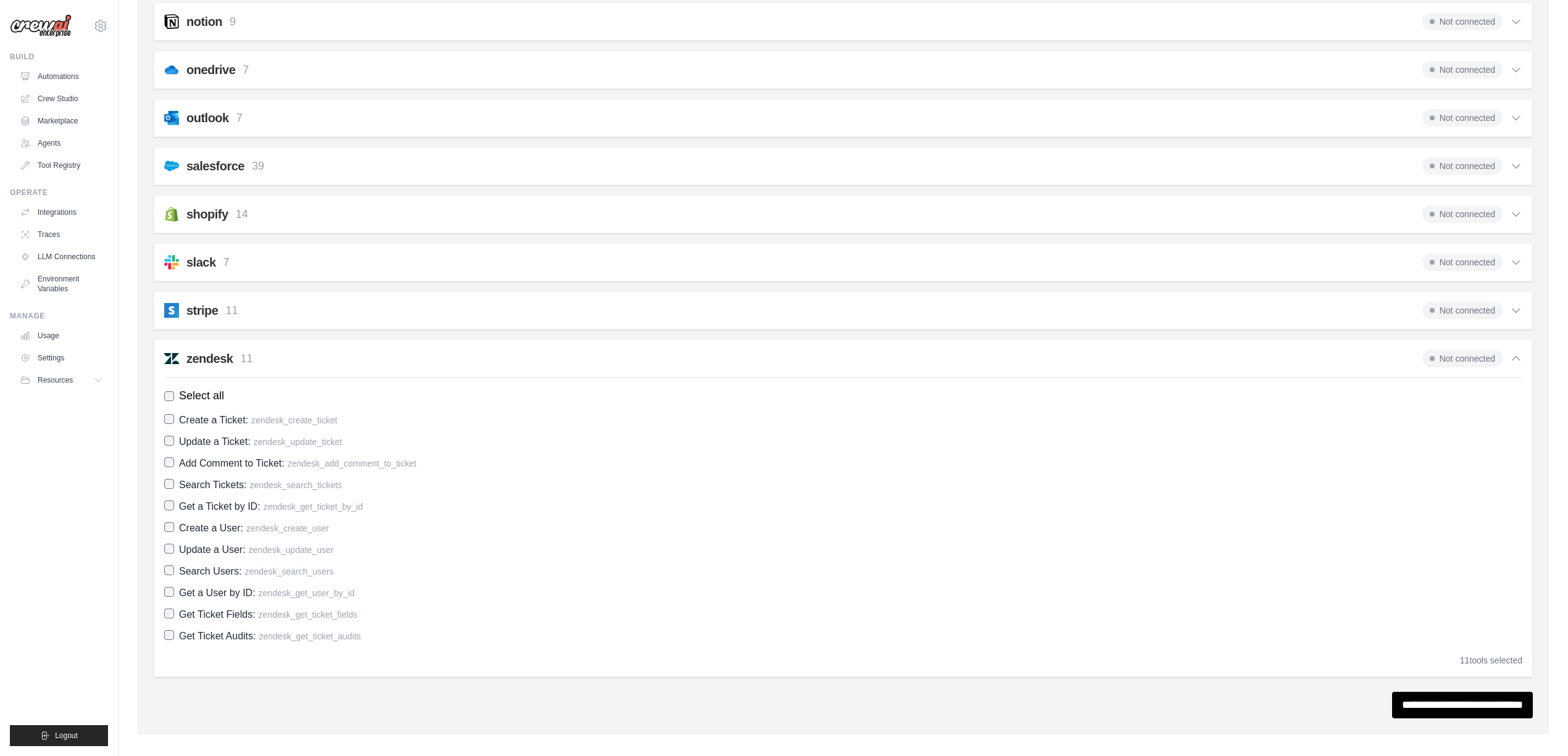
scroll to position [807, 0]
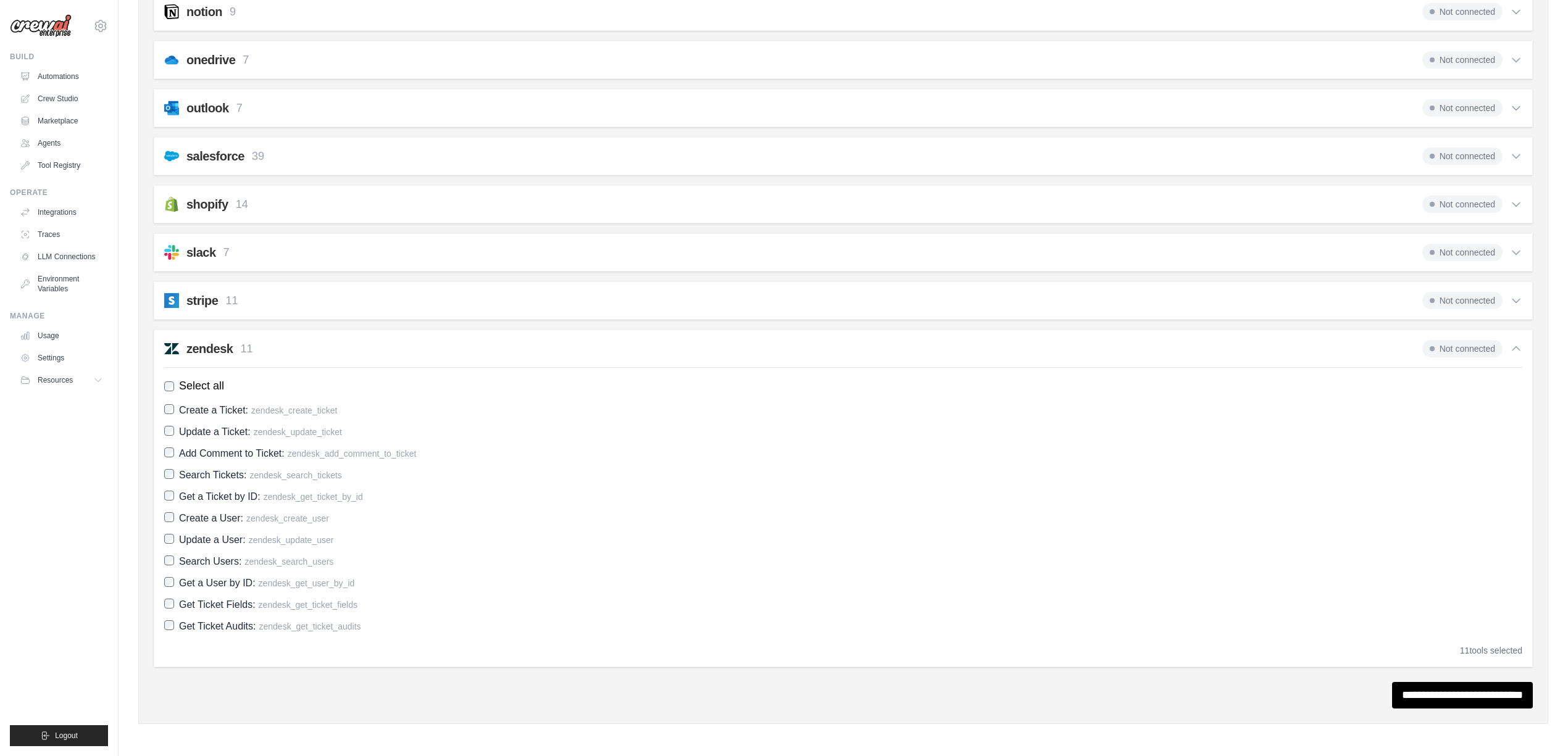
click at [1502, 347] on span "Not connected" at bounding box center [1463, 349] width 81 height 17
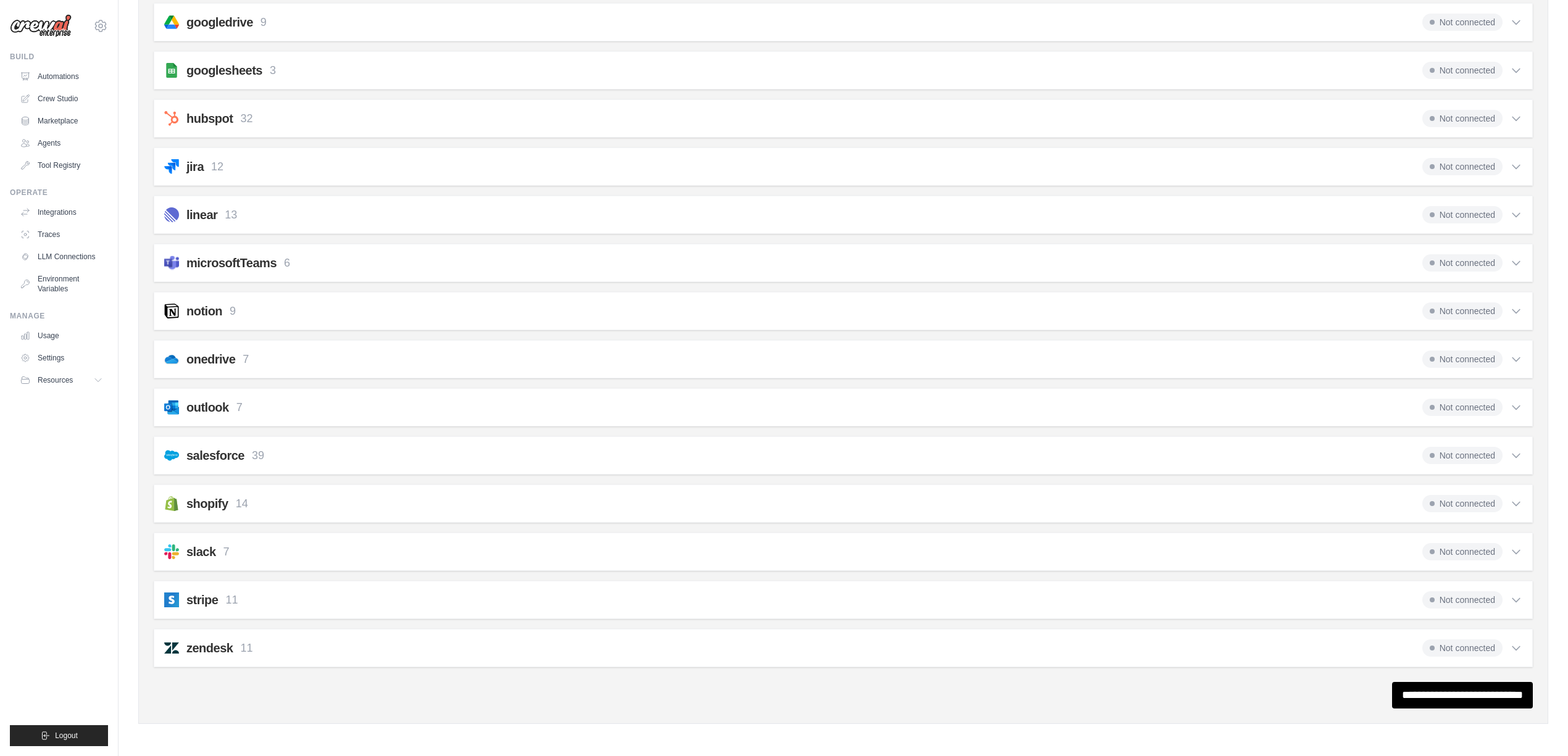
click at [1488, 359] on span "Not connected" at bounding box center [1463, 359] width 81 height 17
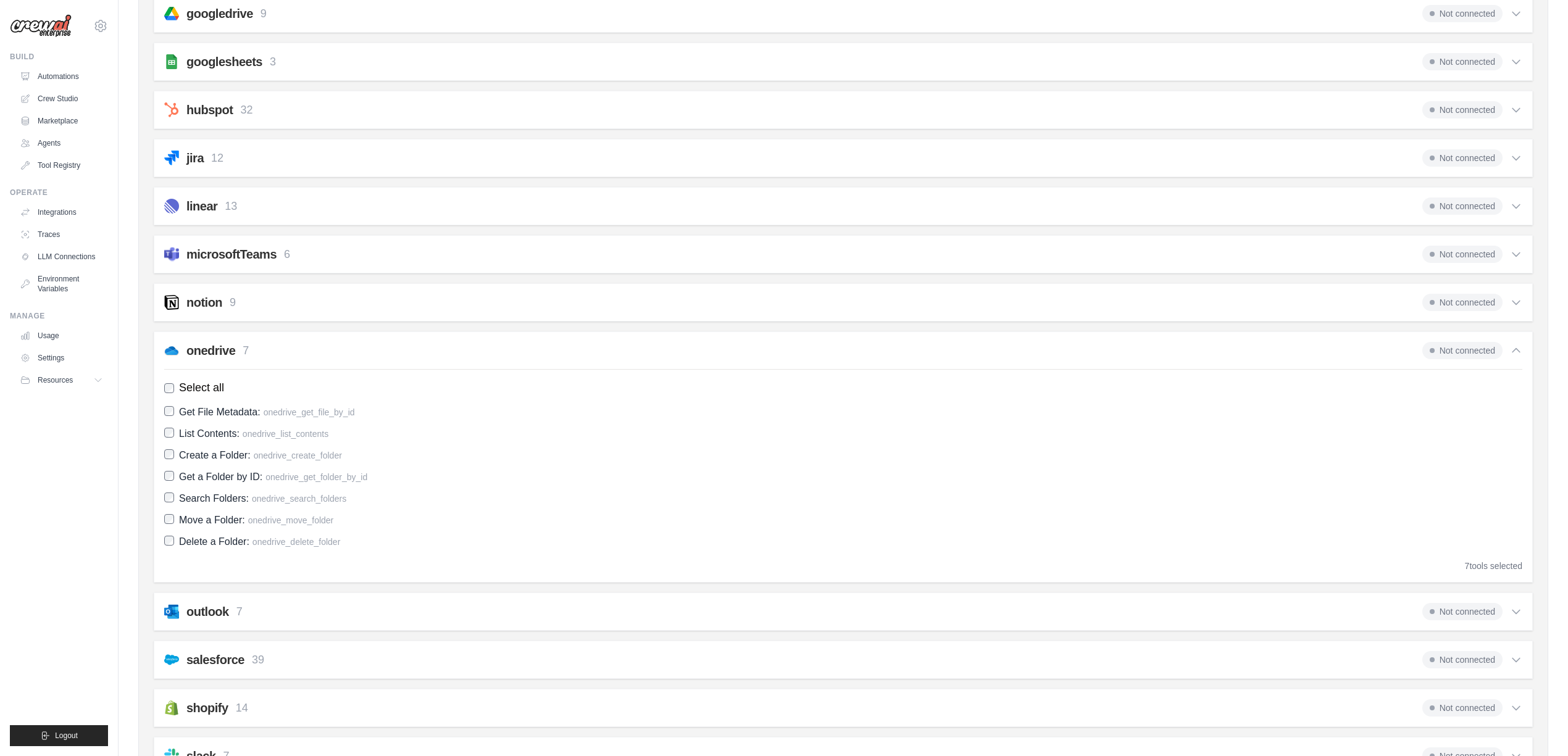
scroll to position [721, 0]
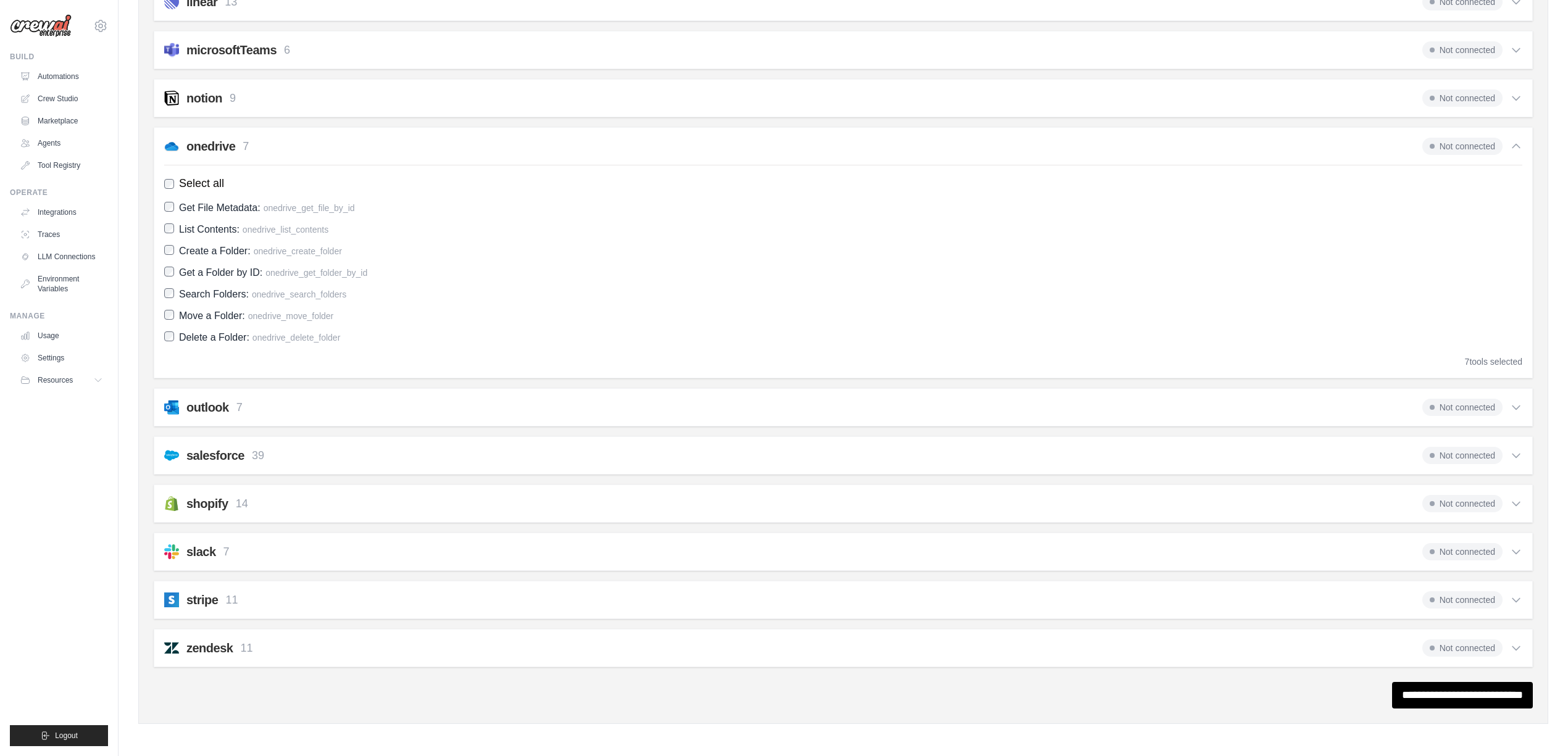
click at [1464, 132] on div "onedrive 7 Not connected Select all Get File Metadata: onedrive_get_file_by_id …" at bounding box center [843, 253] width 1379 height 251
click at [1465, 144] on span "Not connected" at bounding box center [1463, 146] width 81 height 17
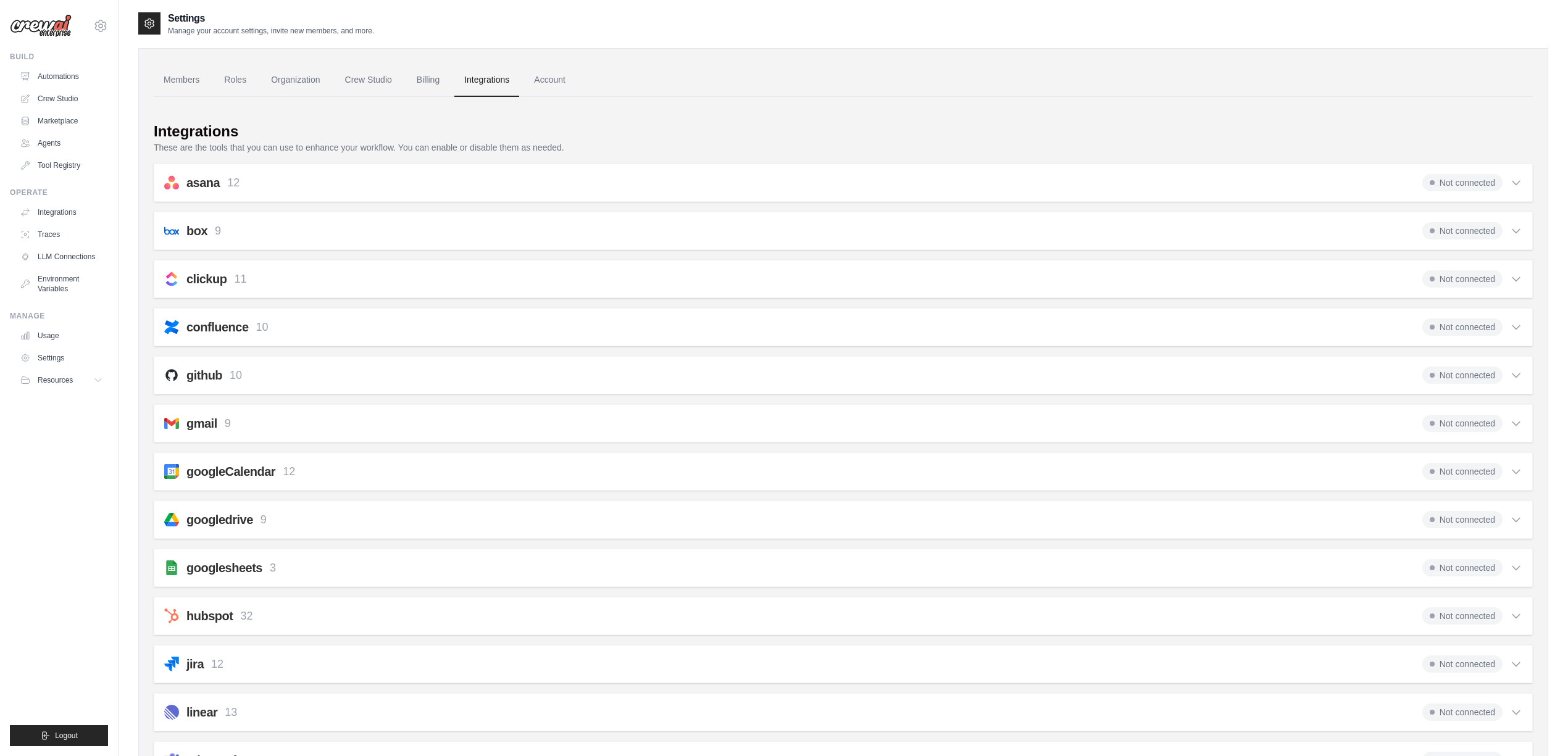
scroll to position [0, 0]
click at [571, 79] on link "Account" at bounding box center [550, 81] width 52 height 33
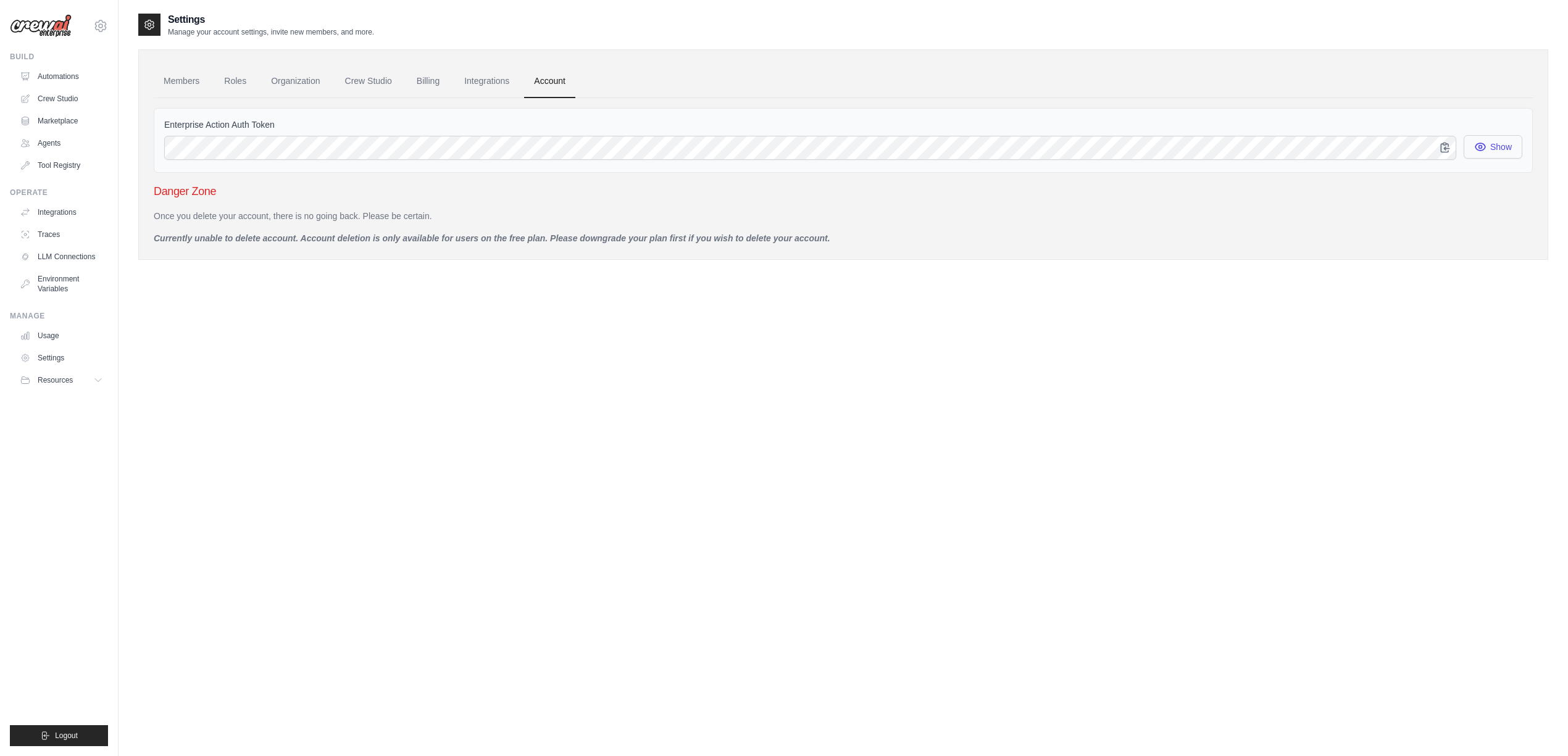
click at [1509, 144] on button "Show" at bounding box center [1493, 146] width 59 height 23
click at [49, 18] on img at bounding box center [40, 25] width 61 height 23
click at [195, 80] on link "Members" at bounding box center [182, 81] width 56 height 33
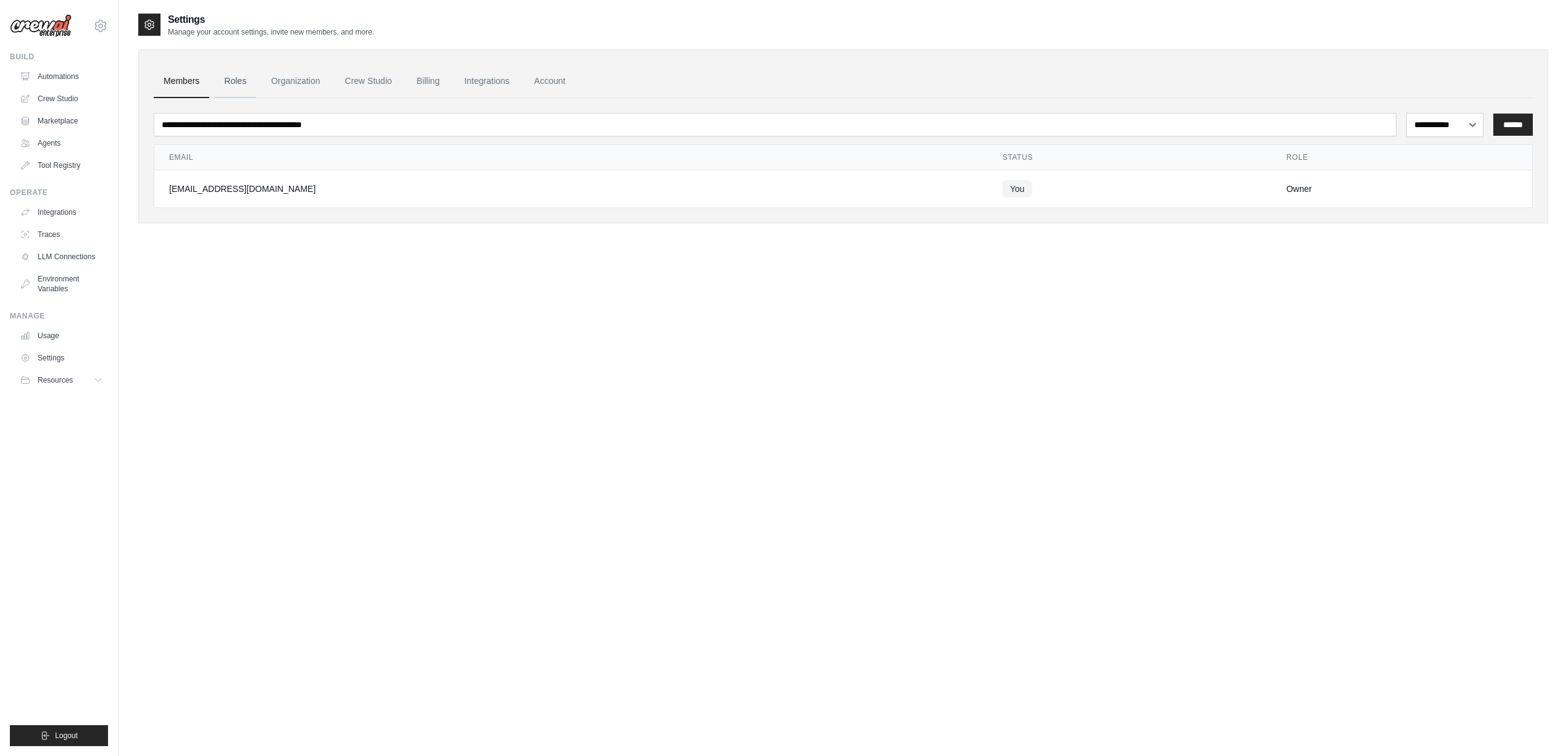
click at [256, 81] on link "Roles" at bounding box center [234, 81] width 42 height 33
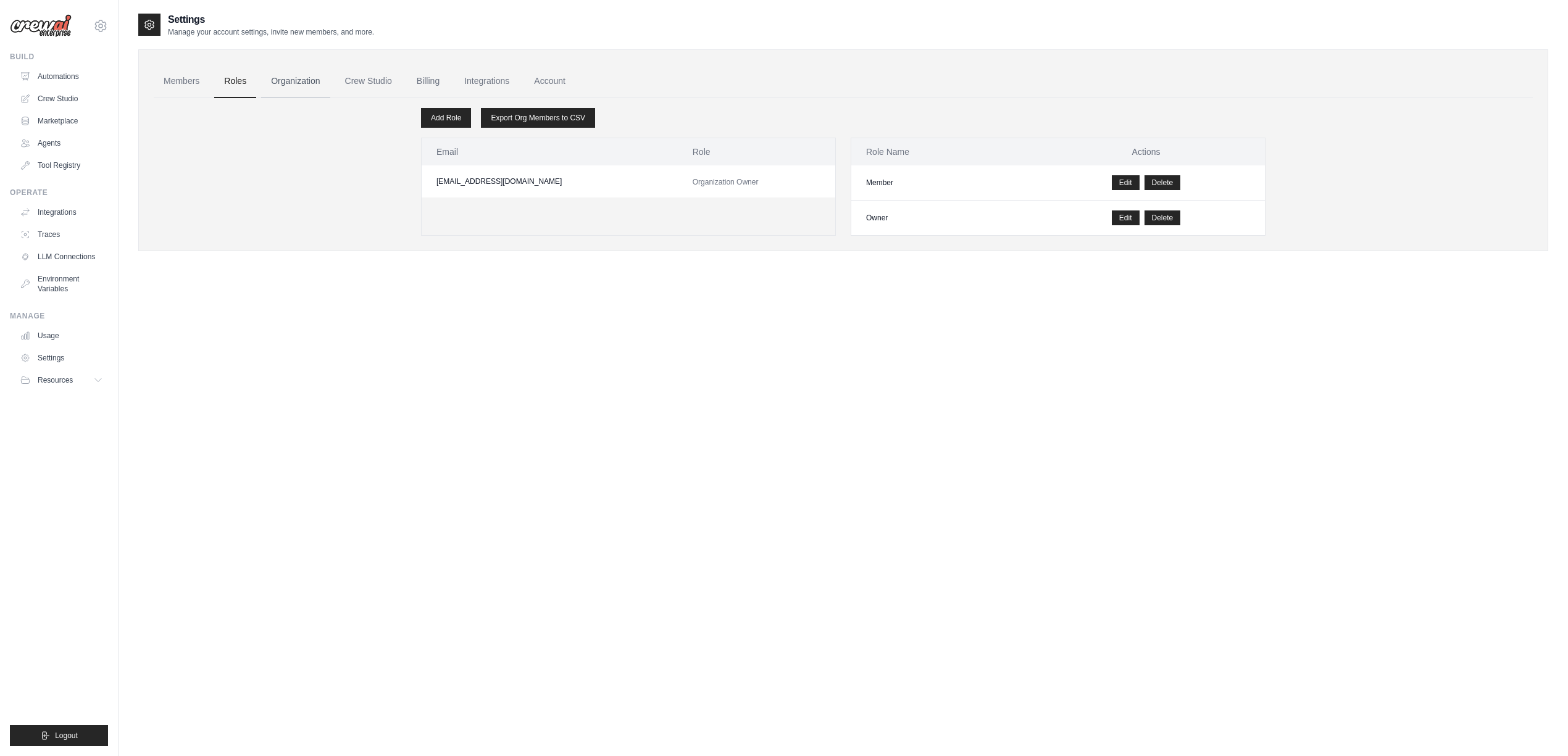
click at [315, 81] on link "Organization" at bounding box center [295, 81] width 69 height 33
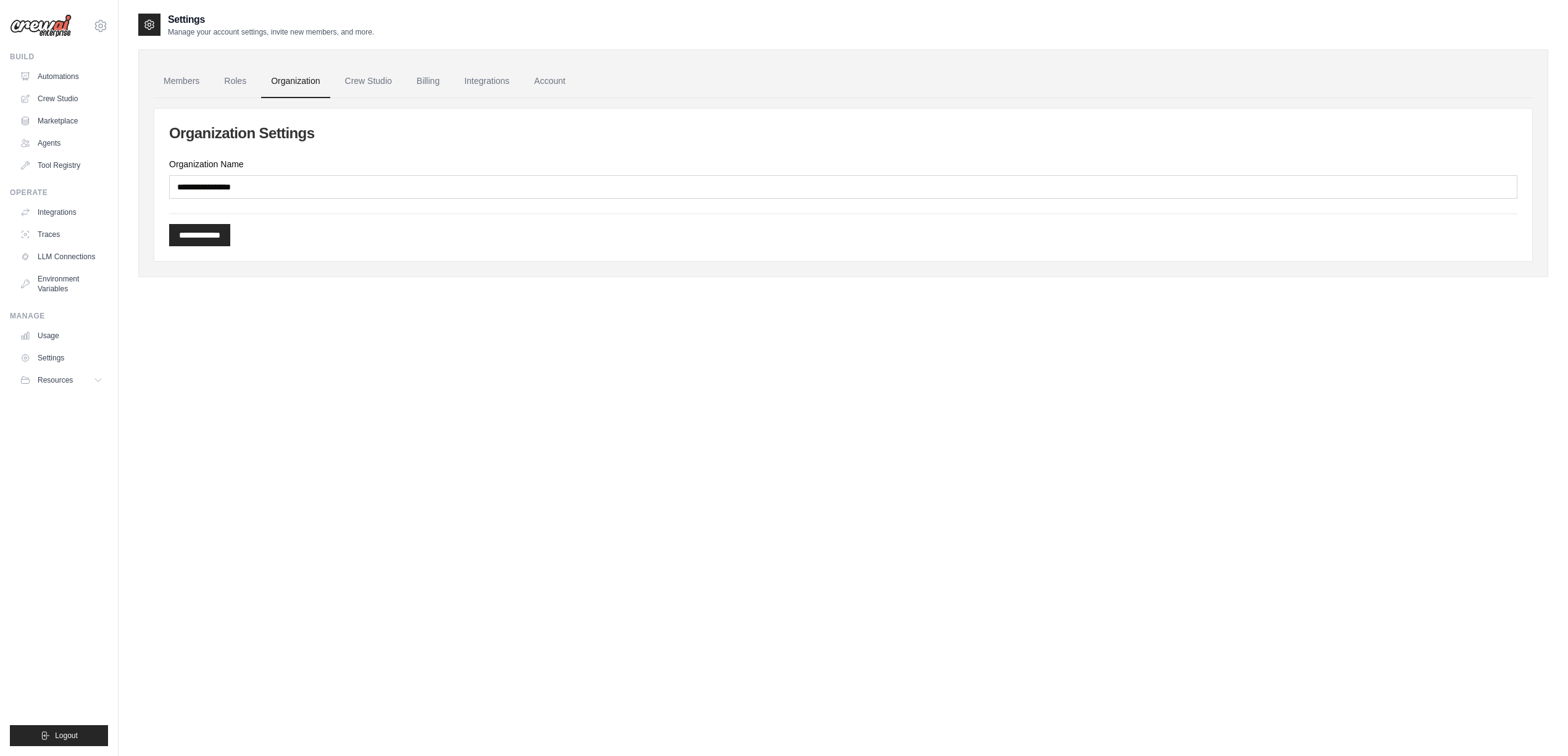
click at [315, 81] on link "Organization" at bounding box center [295, 81] width 69 height 33
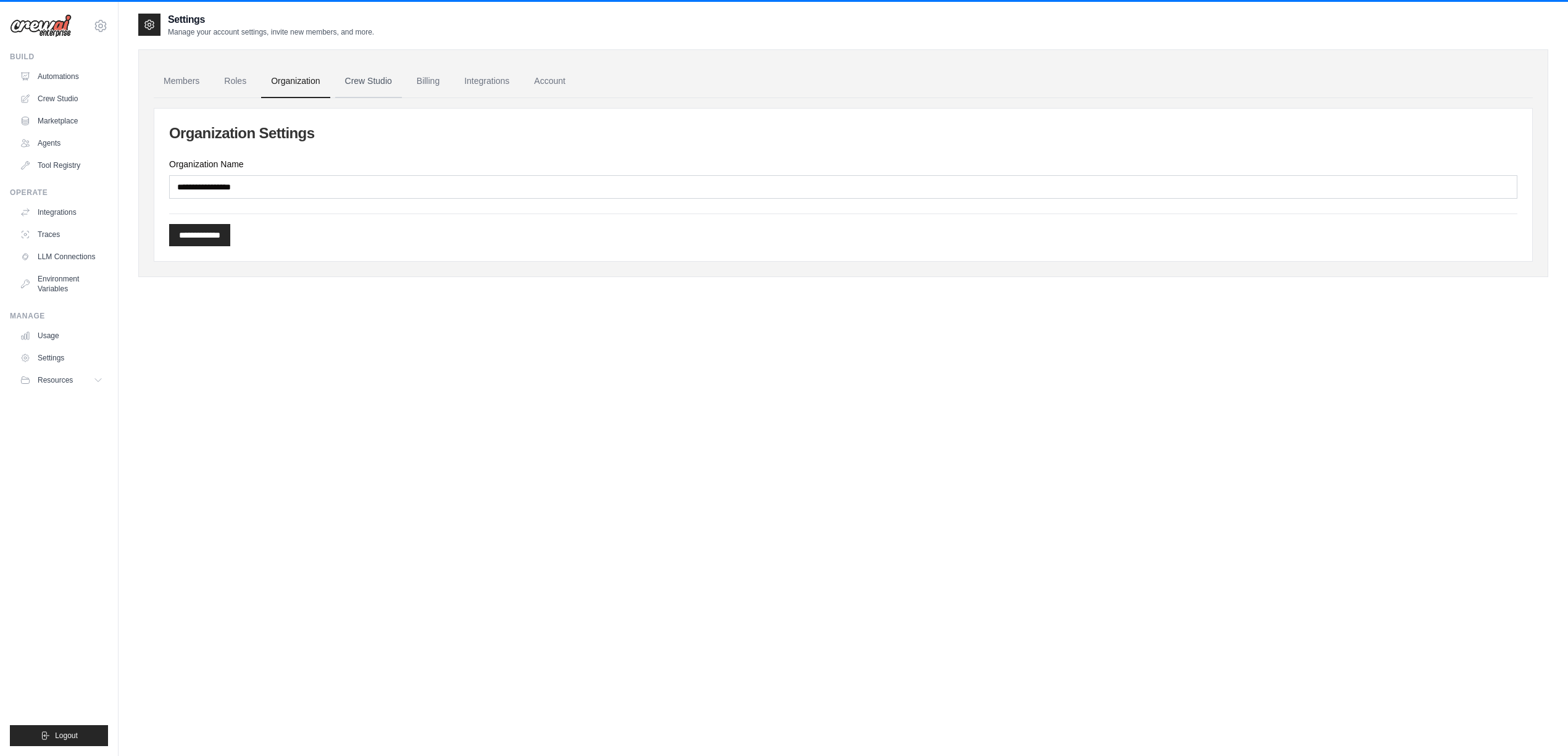
click at [389, 76] on link "Crew Studio" at bounding box center [369, 81] width 66 height 33
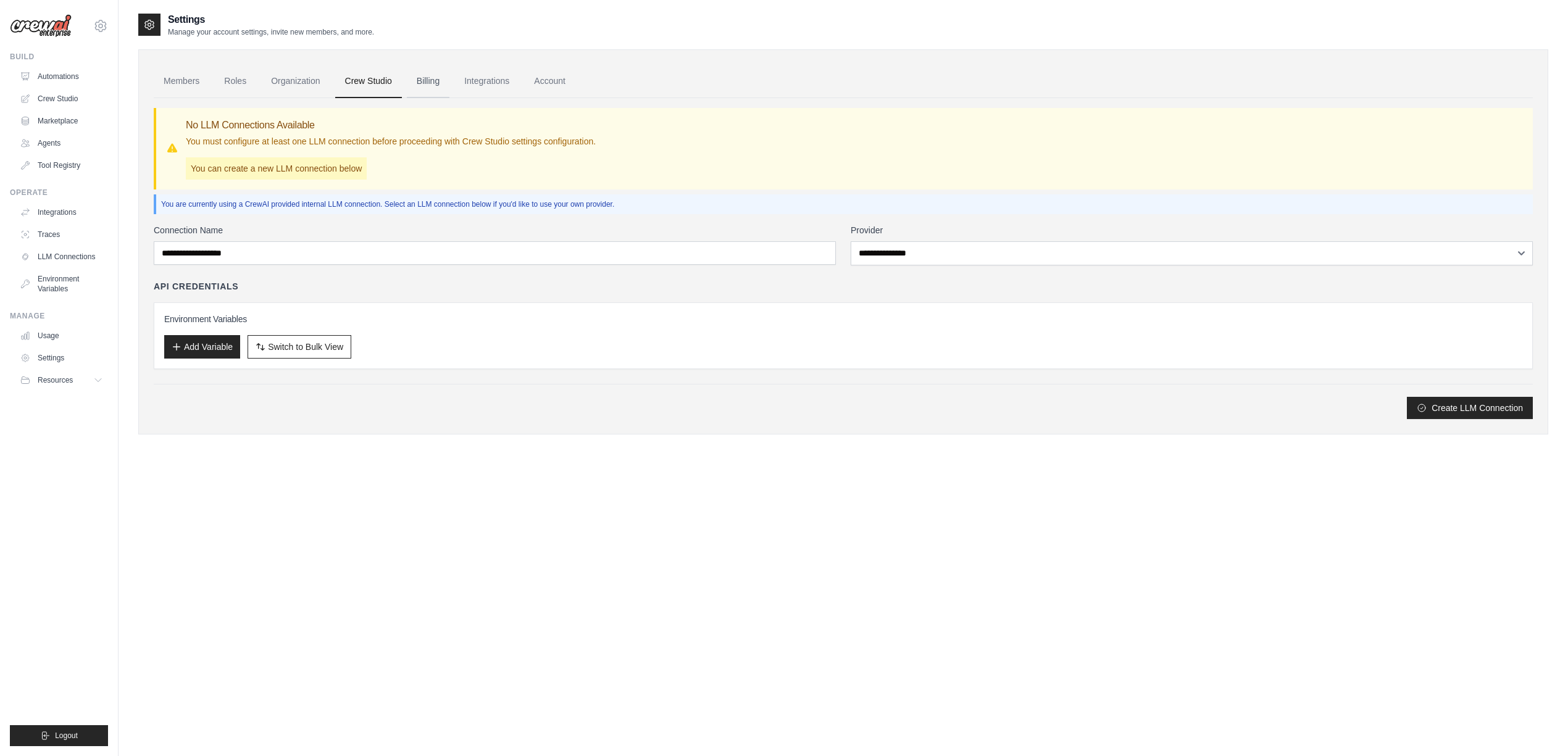
click at [449, 80] on link "Billing" at bounding box center [428, 81] width 42 height 33
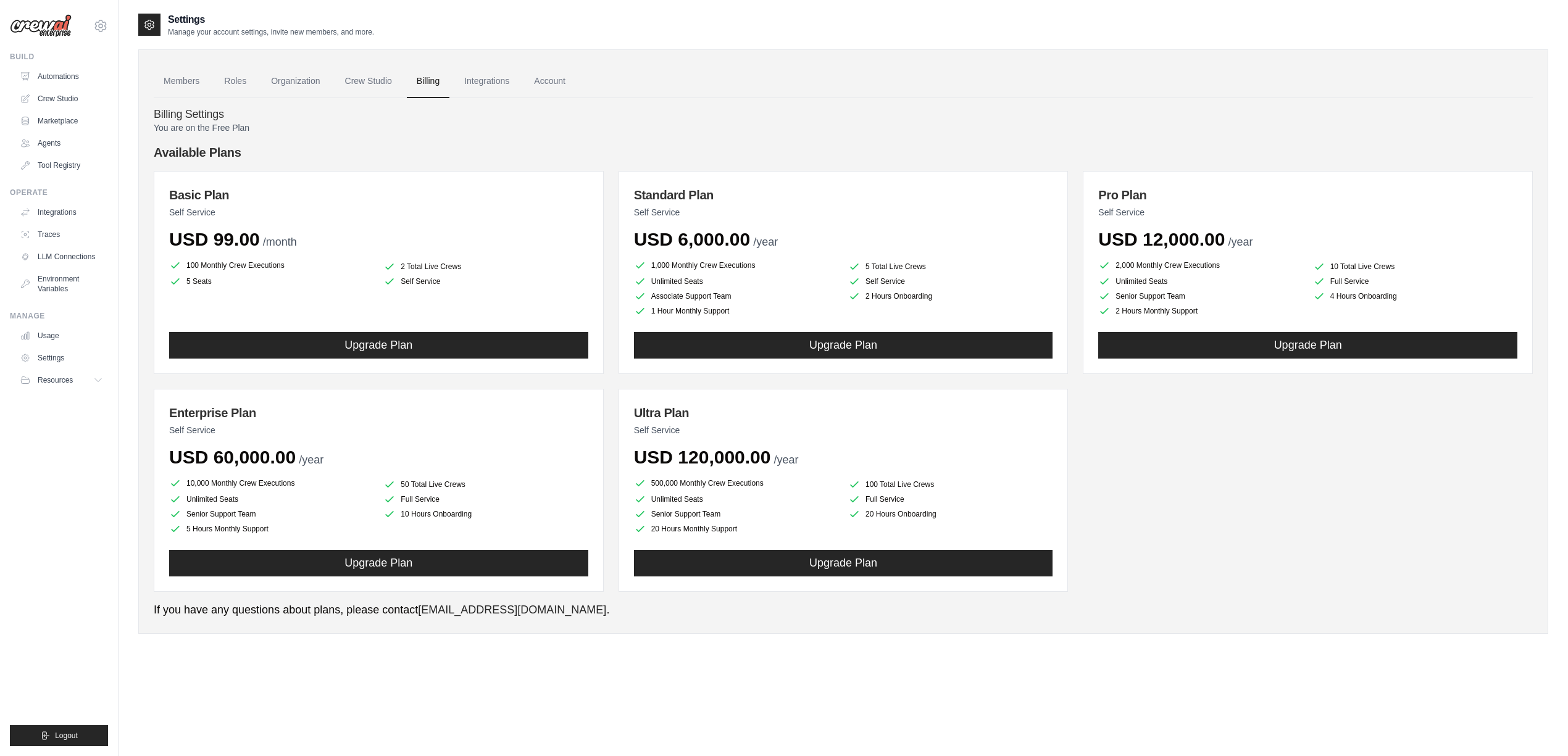
click at [85, 368] on ul "Usage Settings Resources Documentation Blog" at bounding box center [61, 358] width 93 height 64
click at [88, 378] on button "Resources" at bounding box center [63, 380] width 93 height 20
click at [105, 381] on button "Resources" at bounding box center [63, 380] width 93 height 20
click at [40, 457] on link "Video Tutorials" at bounding box center [66, 460] width 86 height 17
